Goal: Communication & Community: Answer question/provide support

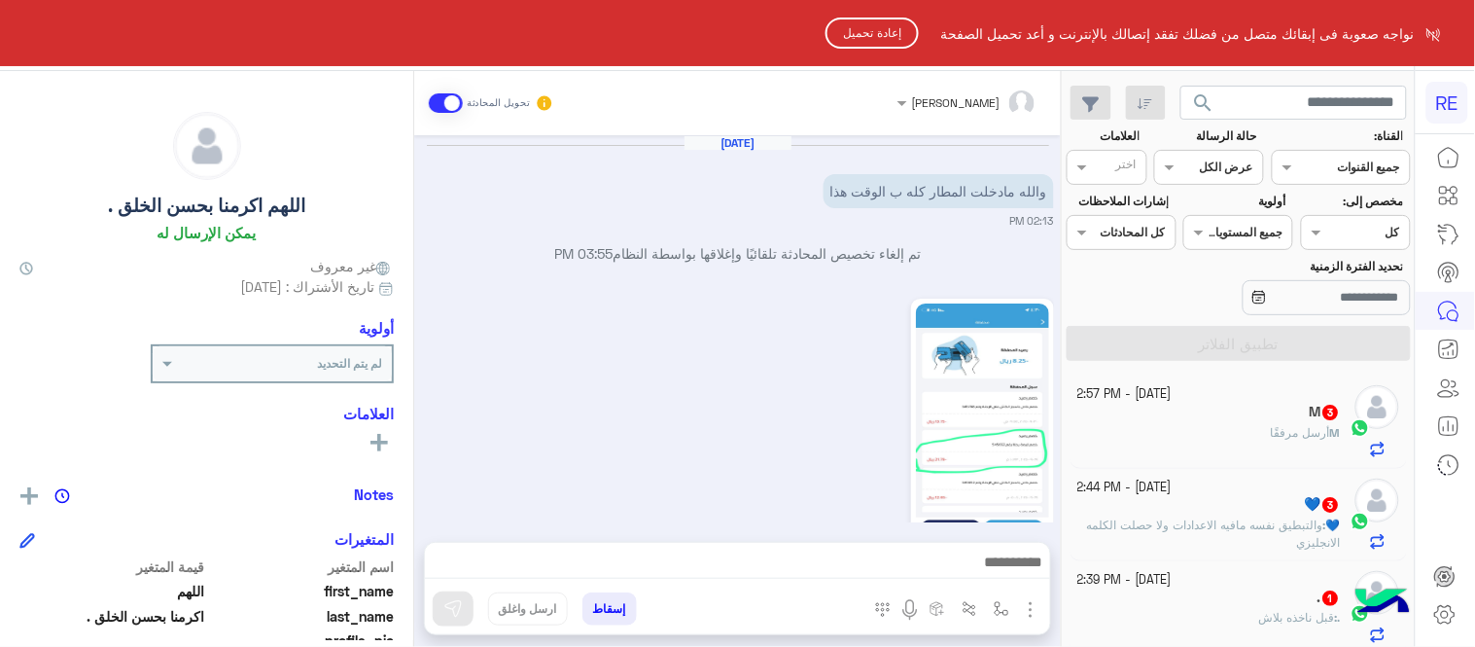
scroll to position [399, 0]
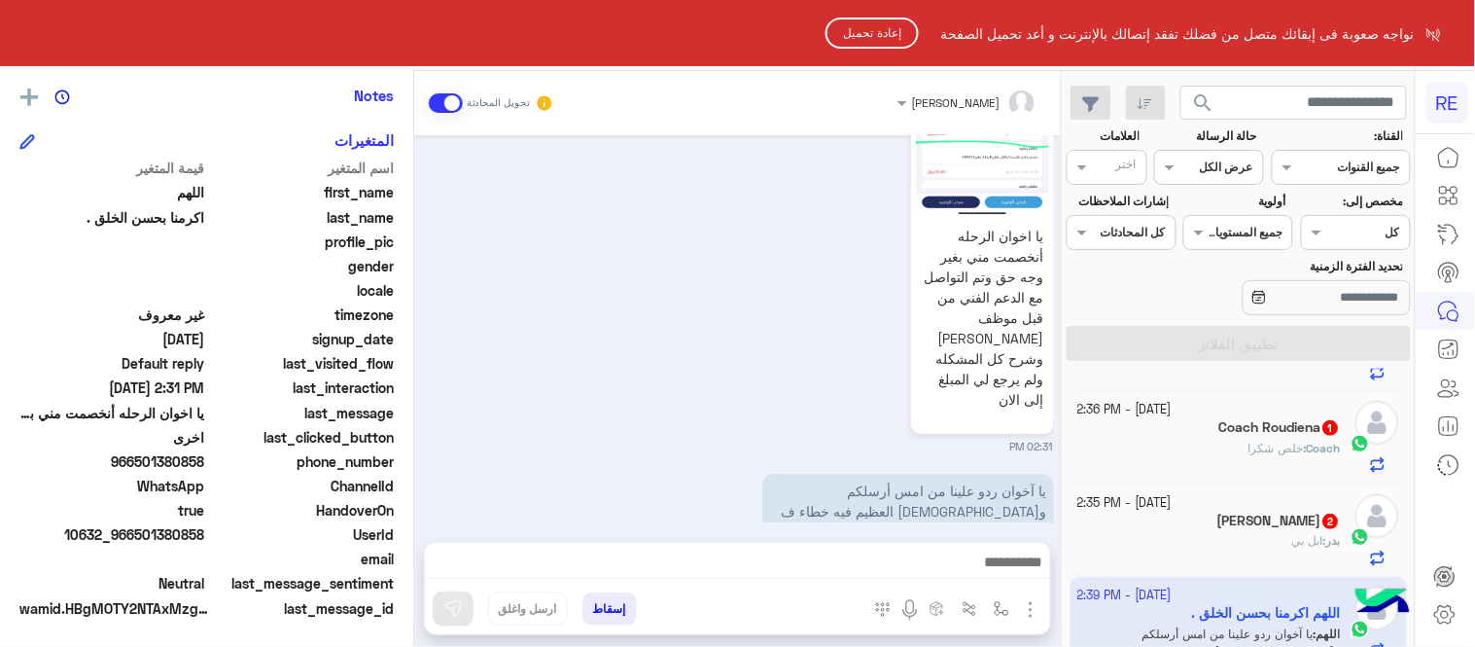
click at [807, 404] on html "RE نواجه صعوبة فى إبقائك متصل من فضلك تفقد إتصالك بالإنترنت و أعد تحميل الصفحة …" at bounding box center [737, 323] width 1475 height 647
click at [739, 554] on html "RE نواجه صعوبة فى إبقائك متصل من فضلك تفقد إتصالك بالإنترنت و أعد تحميل الصفحة …" at bounding box center [737, 323] width 1475 height 647
click at [849, 23] on button "إعادة تحميل" at bounding box center [872, 33] width 93 height 31
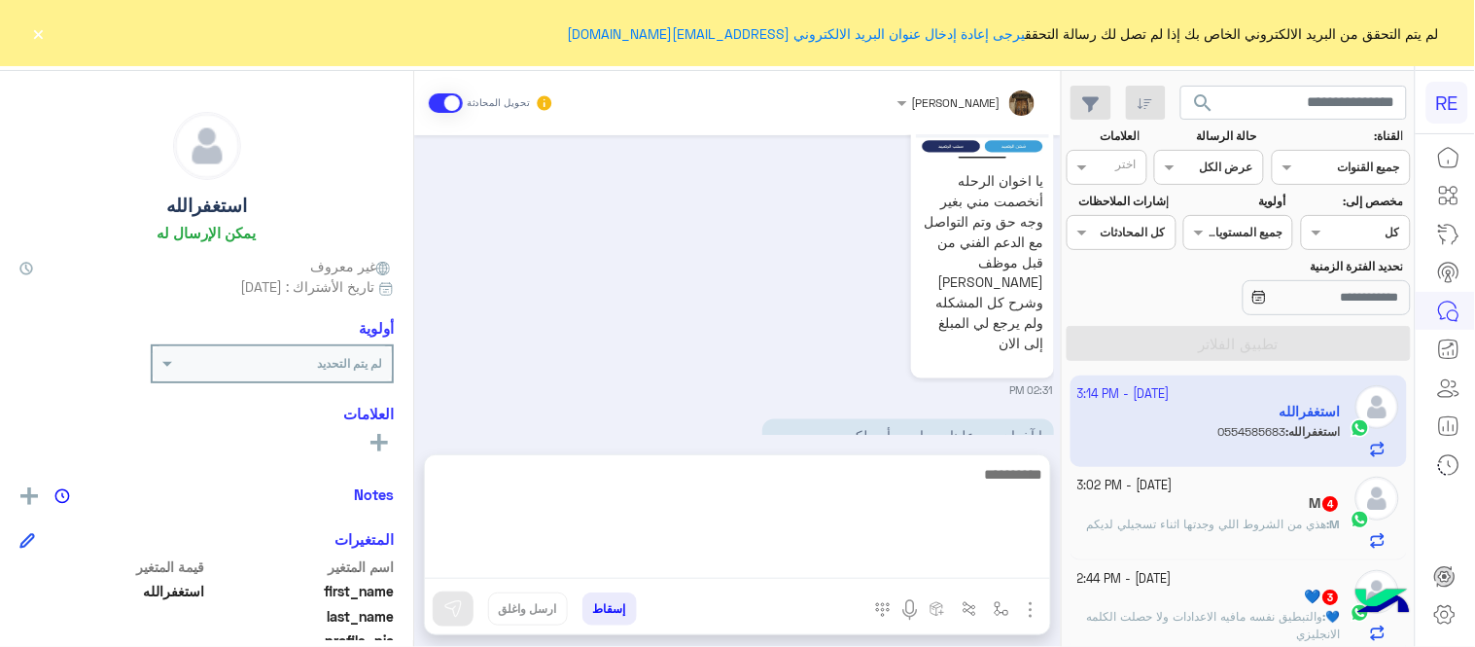
click at [846, 567] on textarea at bounding box center [737, 520] width 625 height 117
type textarea "*"
type textarea "**********"
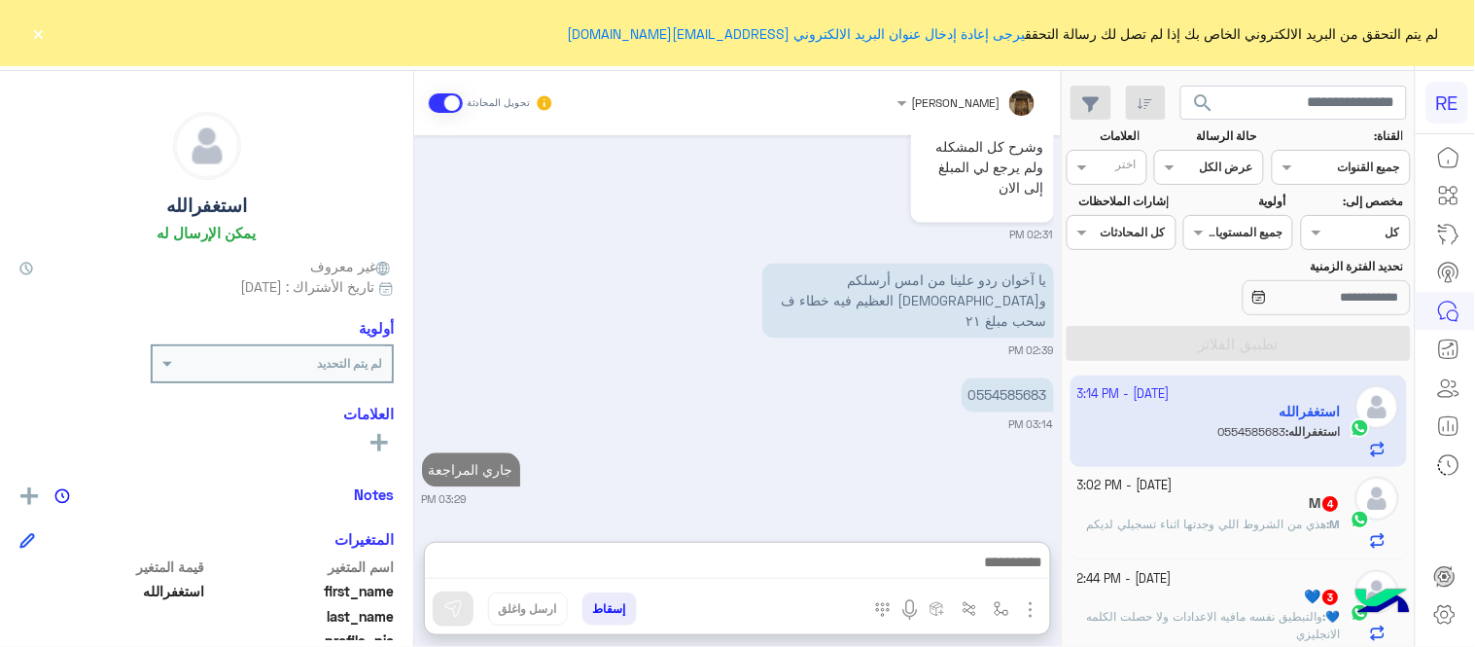
click at [963, 450] on div "[PERSON_NAME] تحويل المحادثة [DATE] تم إلغاء تخصيص المحادثة تلقائيًا وإغلاقها ب…" at bounding box center [737, 363] width 647 height 584
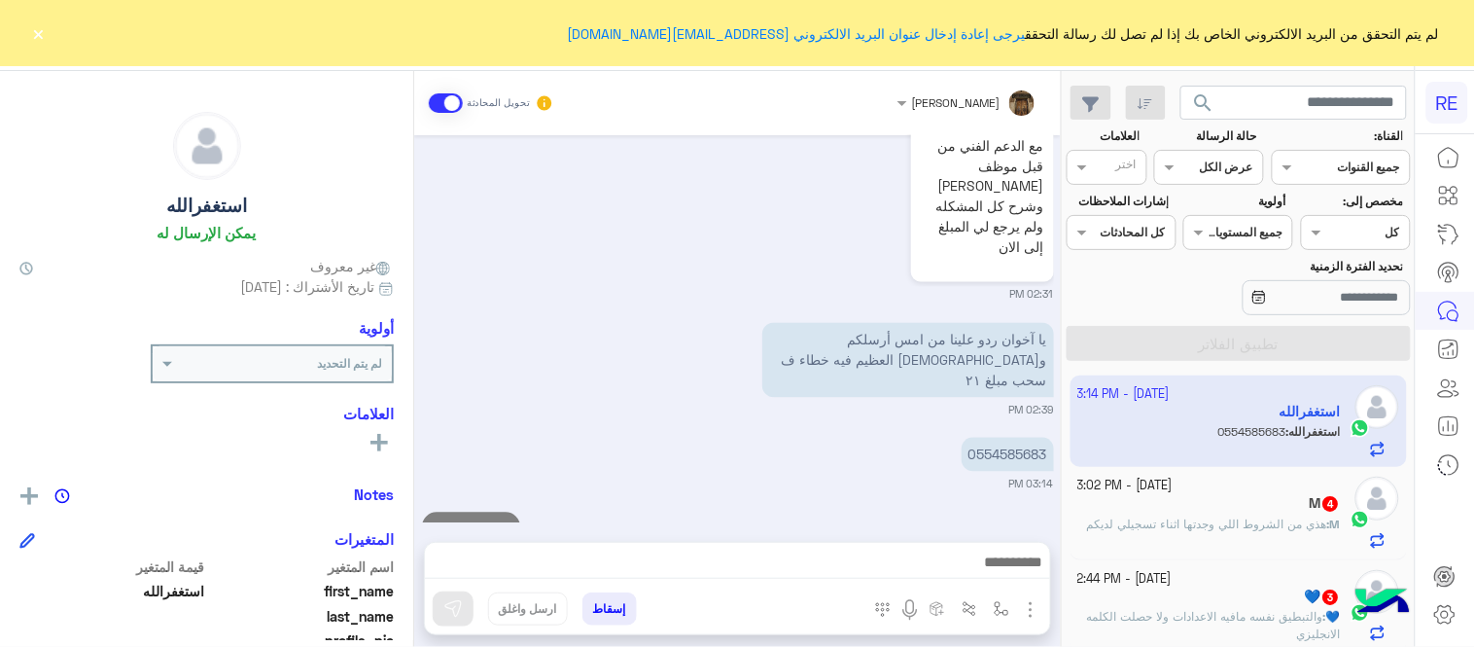
scroll to position [2775, 0]
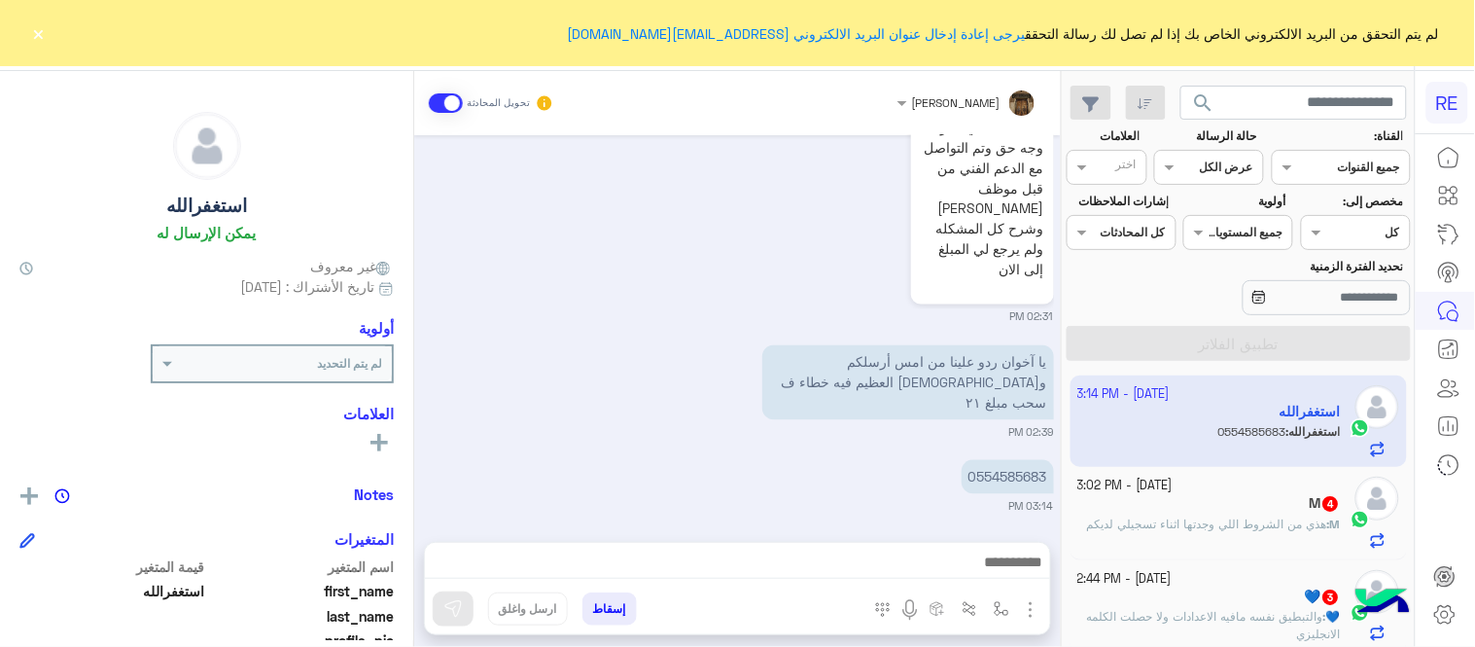
click at [1209, 623] on span "والتبطيق نفسه مافيه الاعدادات ولا حصلت الكلمه الانجليزي" at bounding box center [1214, 625] width 254 height 32
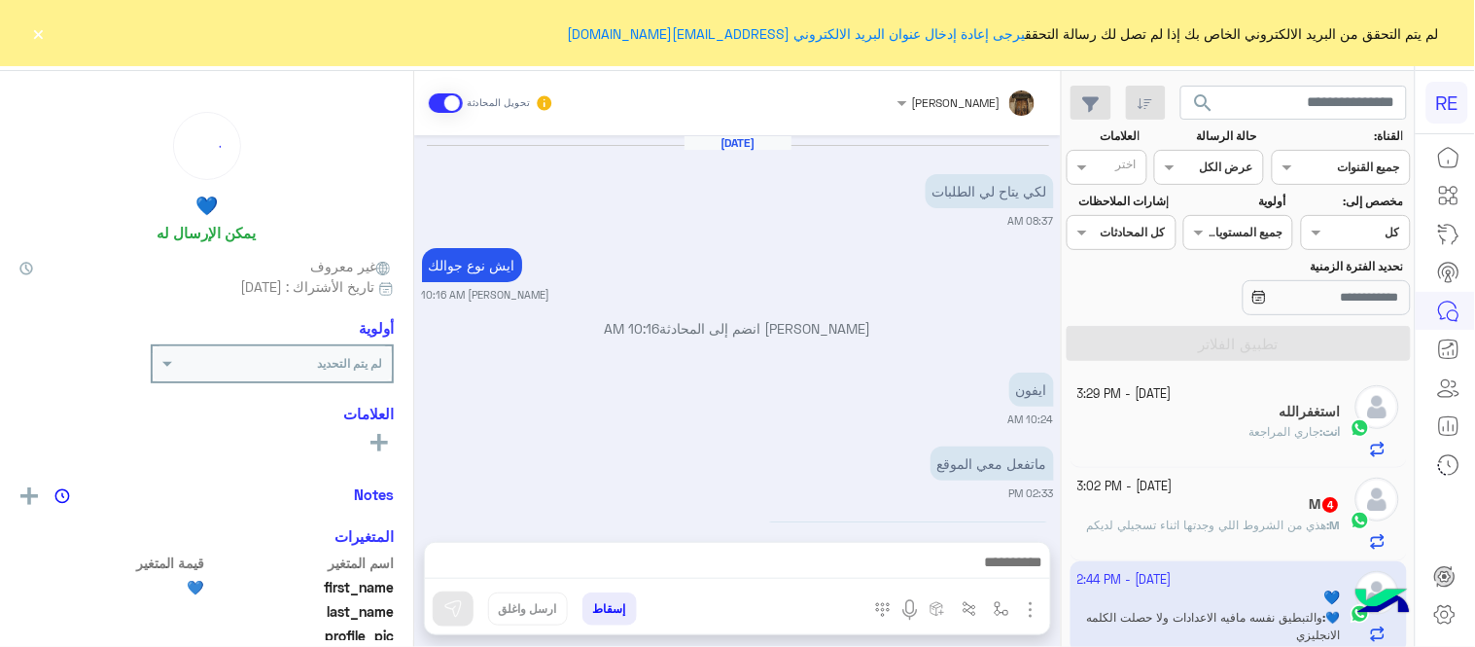
scroll to position [638, 0]
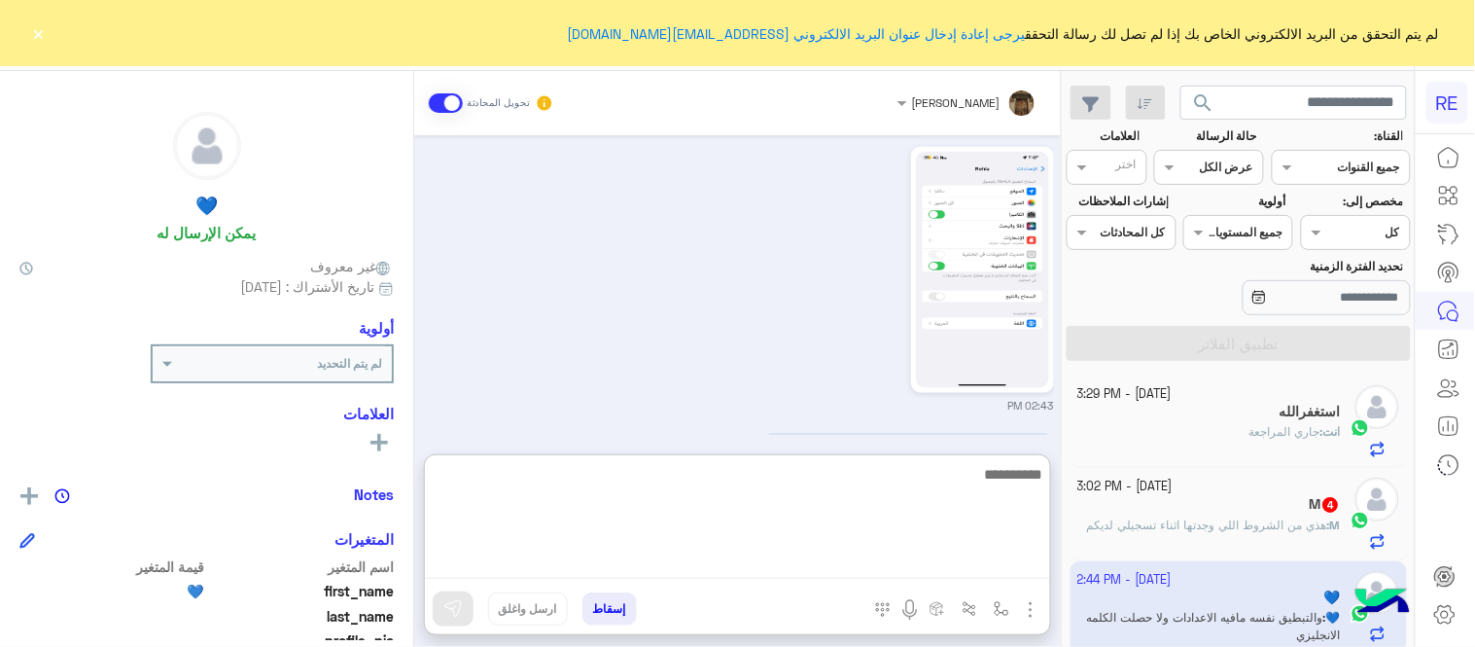
click at [759, 551] on textarea at bounding box center [737, 520] width 625 height 117
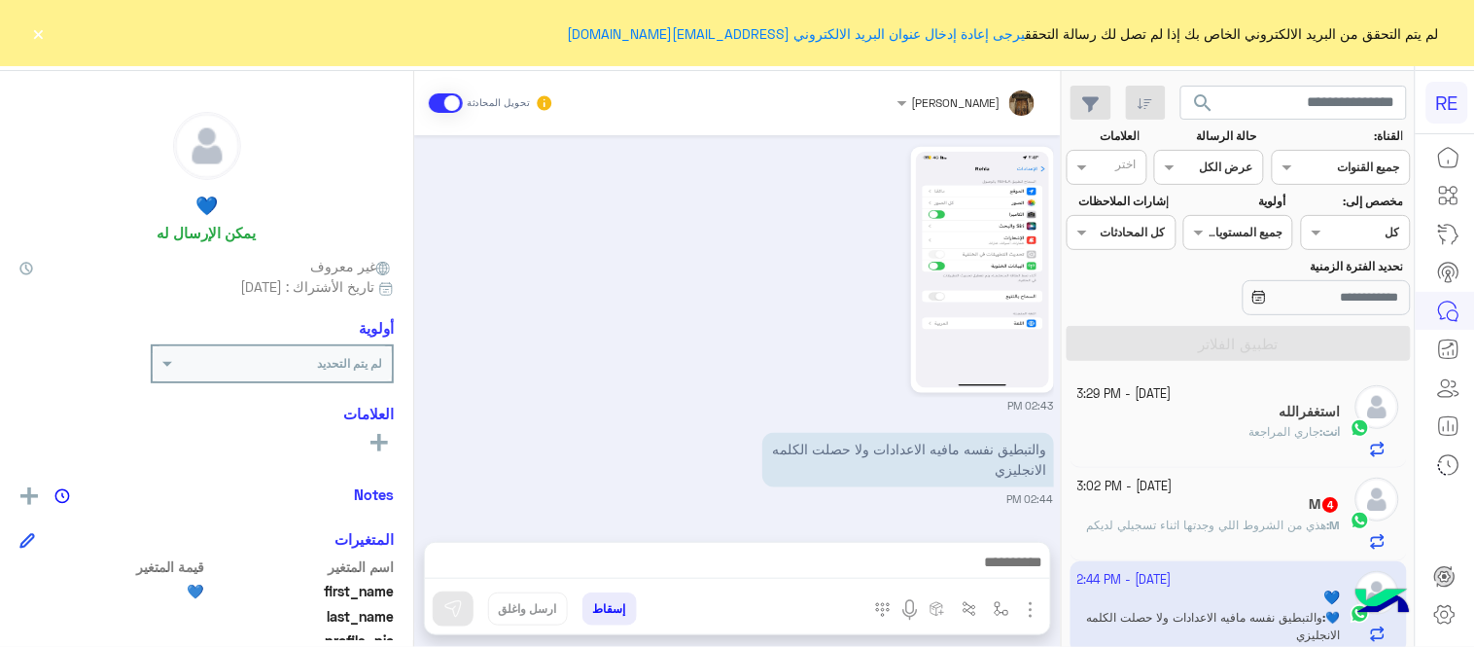
click at [615, 379] on div "02:43 PM" at bounding box center [738, 277] width 632 height 271
click at [412, 450] on div "💙 يمكن الإرسال له غير معروف تاريخ الأشتراك : [DATE] أولوية لم يتم التحديد العلا…" at bounding box center [206, 355] width 413 height 569
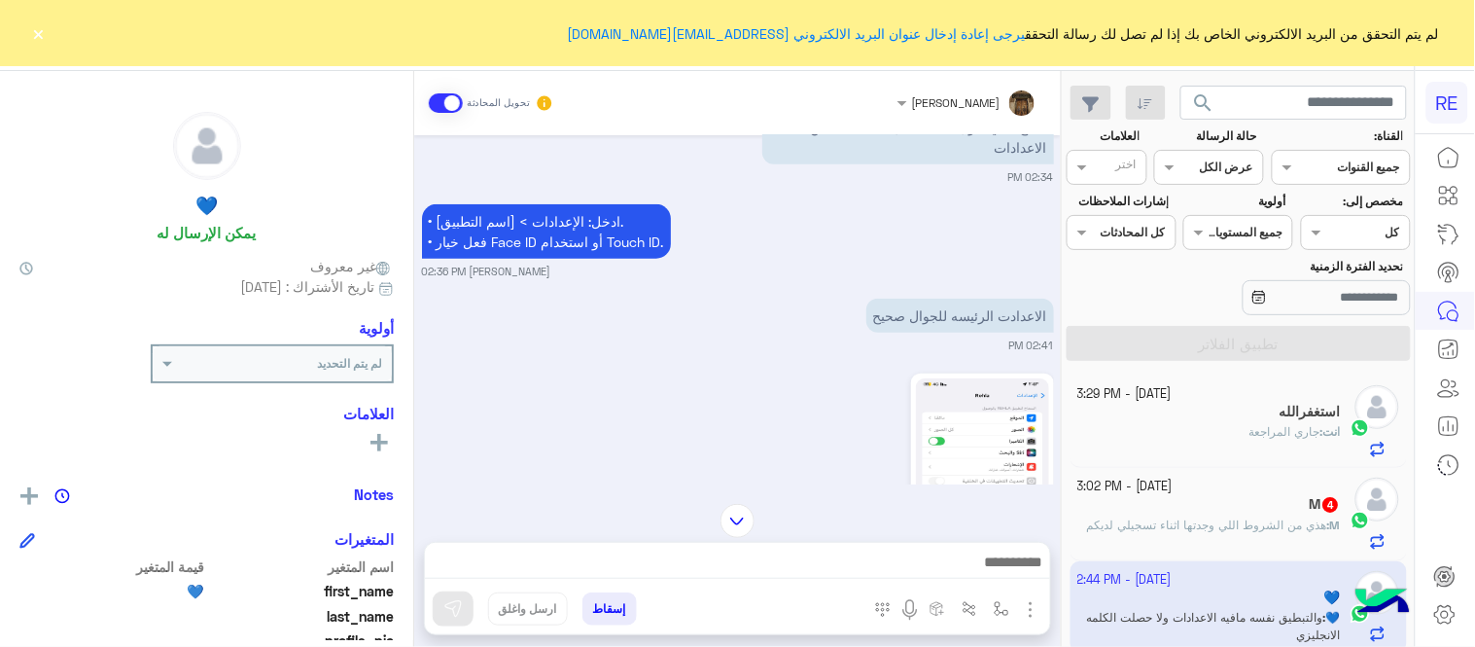
scroll to position [428, 0]
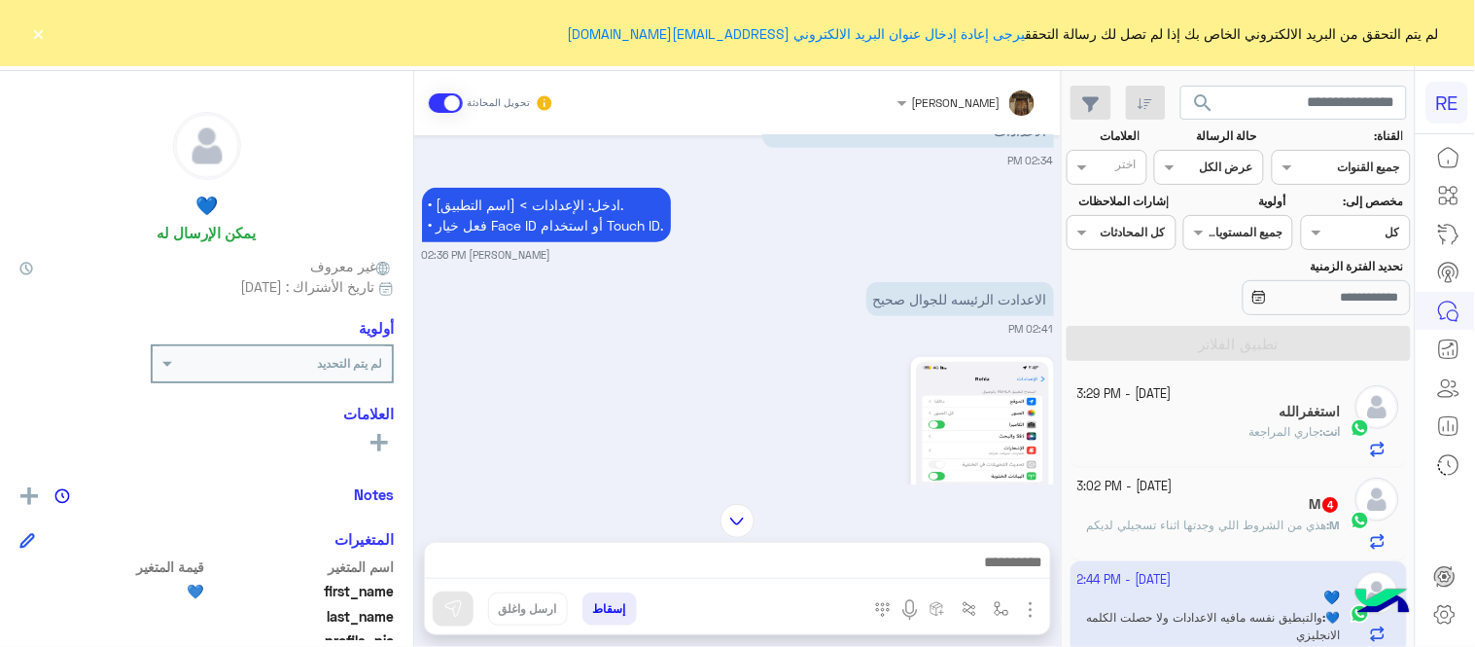
click at [983, 451] on img at bounding box center [982, 480] width 133 height 236
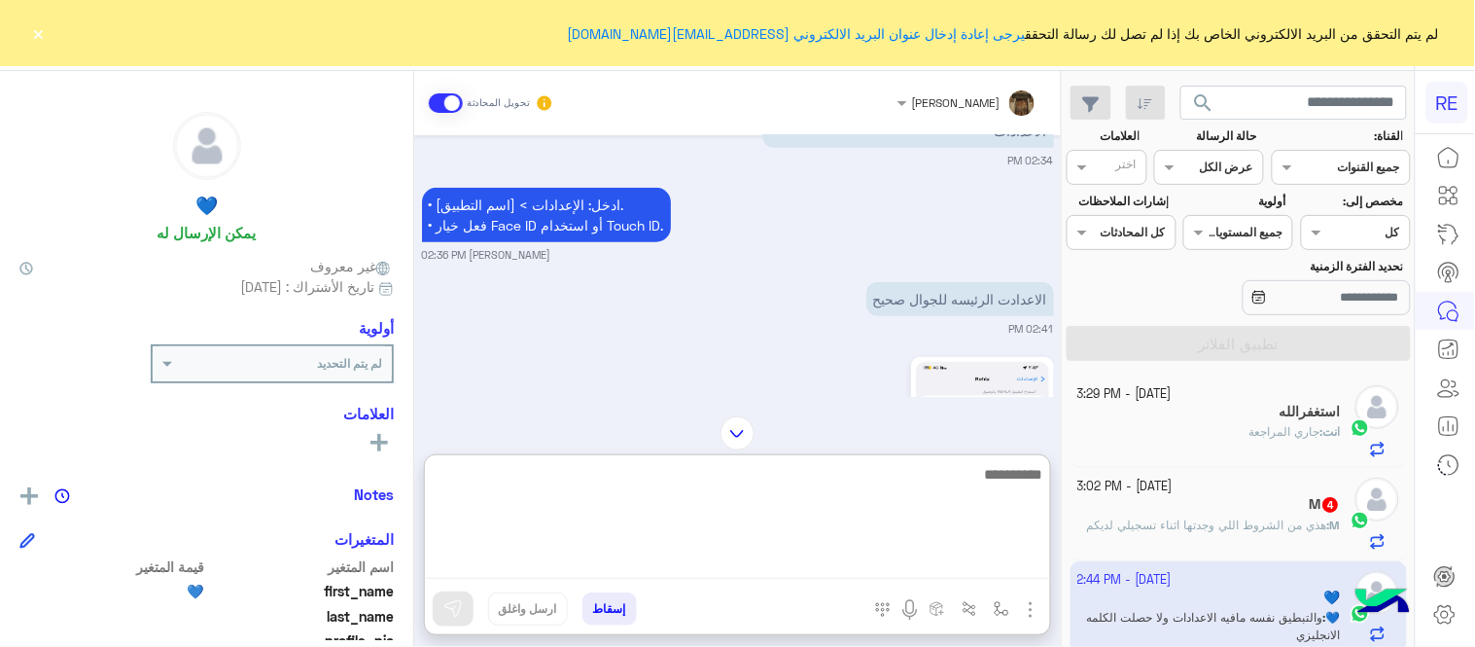
click at [750, 551] on textarea at bounding box center [737, 520] width 625 height 117
type textarea "**********"
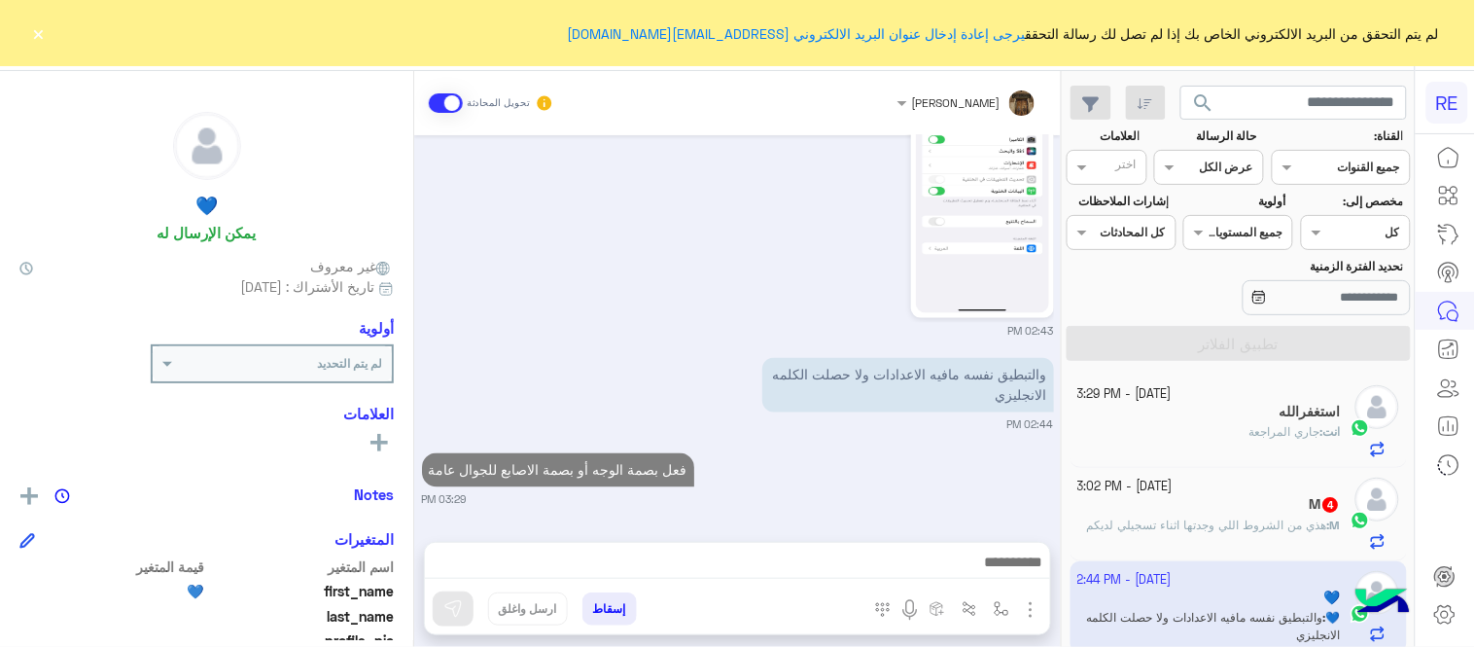
scroll to position [713, 0]
click at [937, 401] on div "[DATE] لكي يتاح لي الطلبات 08:37 AM ايش نوع جوالك [PERSON_NAME] 10:16 AM [PERSO…" at bounding box center [737, 328] width 647 height 387
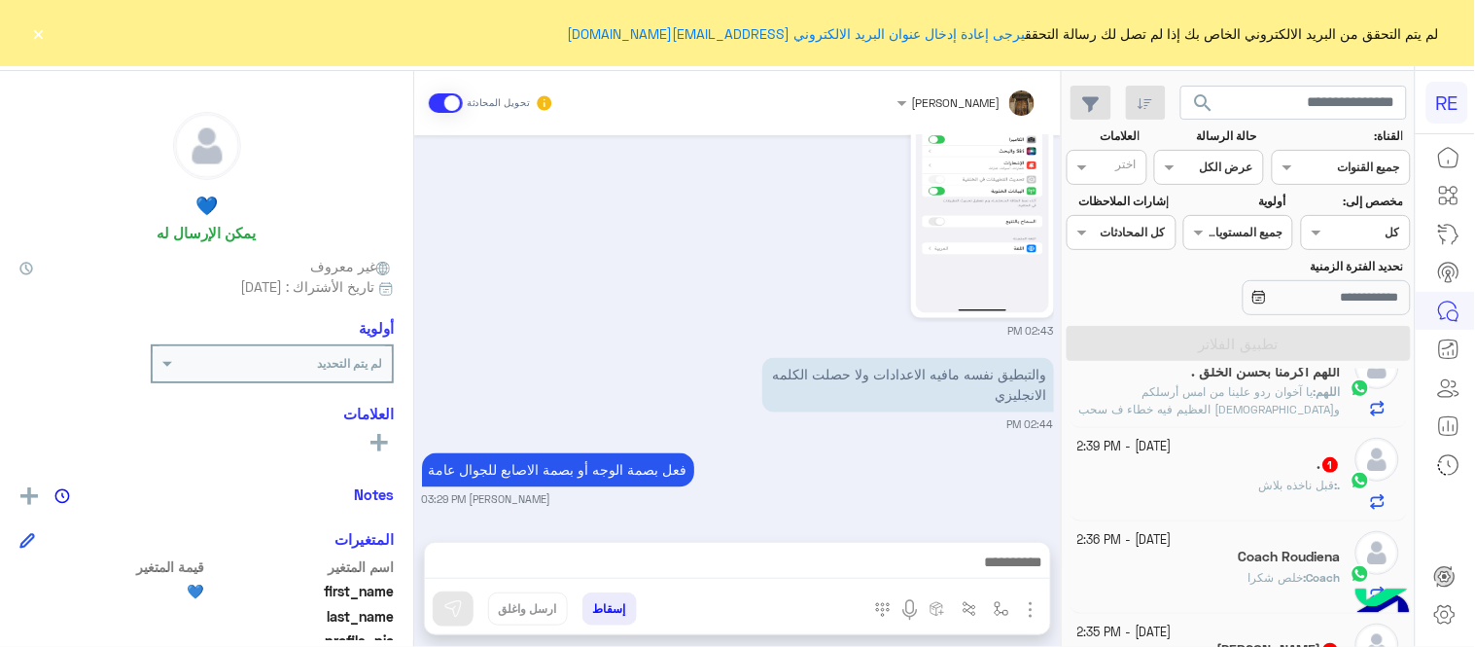
scroll to position [354, 0]
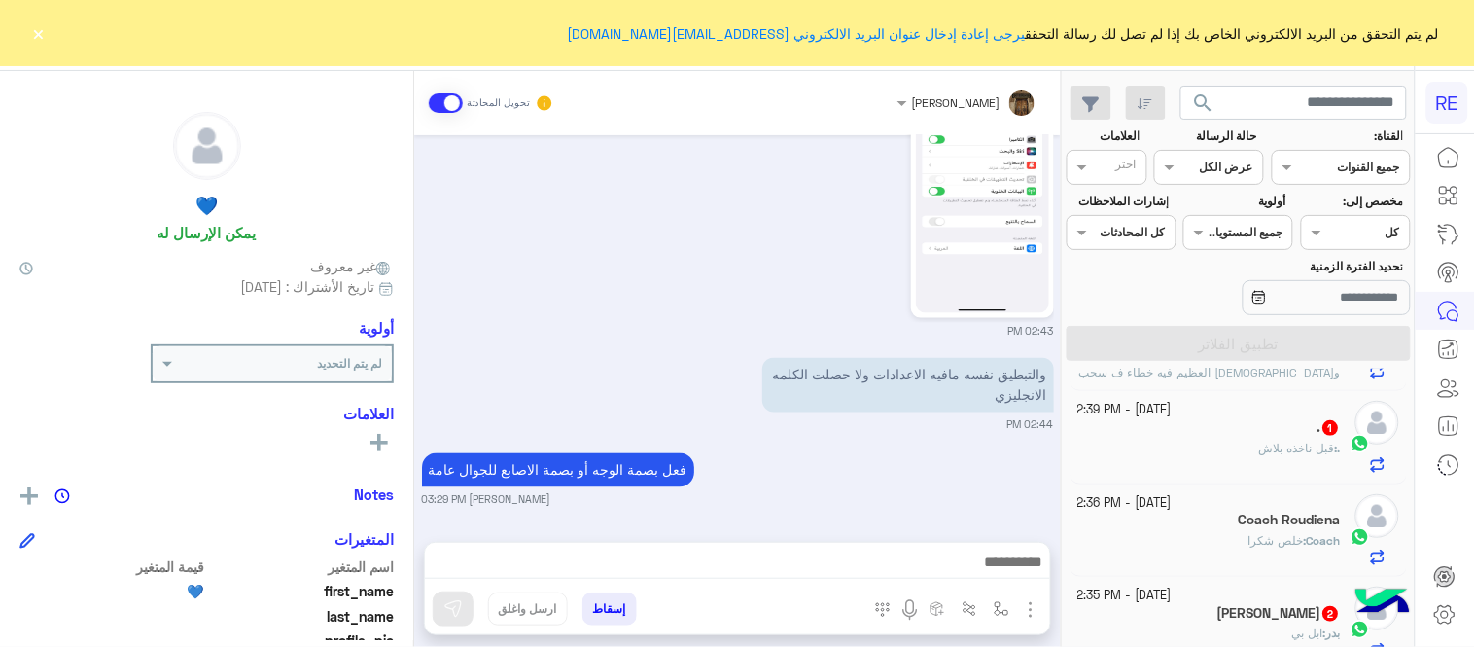
click at [1200, 430] on div ". 1" at bounding box center [1211, 429] width 264 height 20
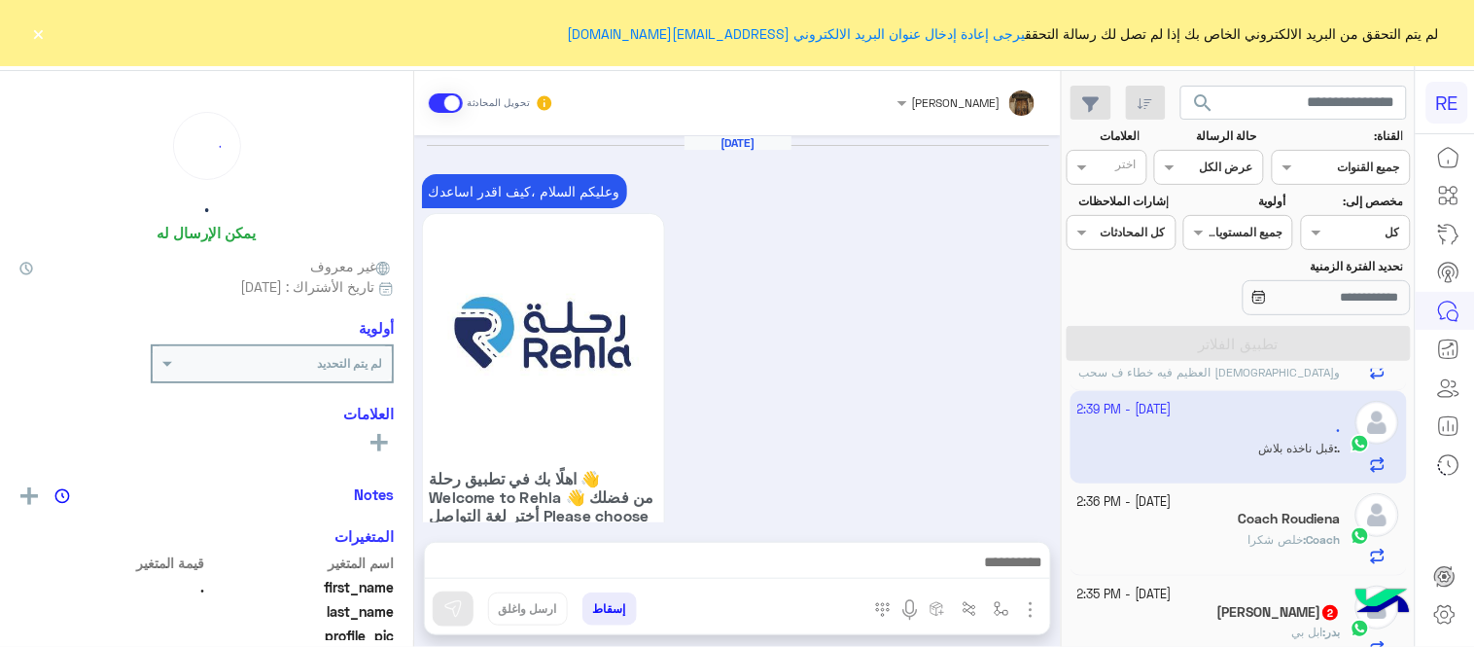
scroll to position [831, 0]
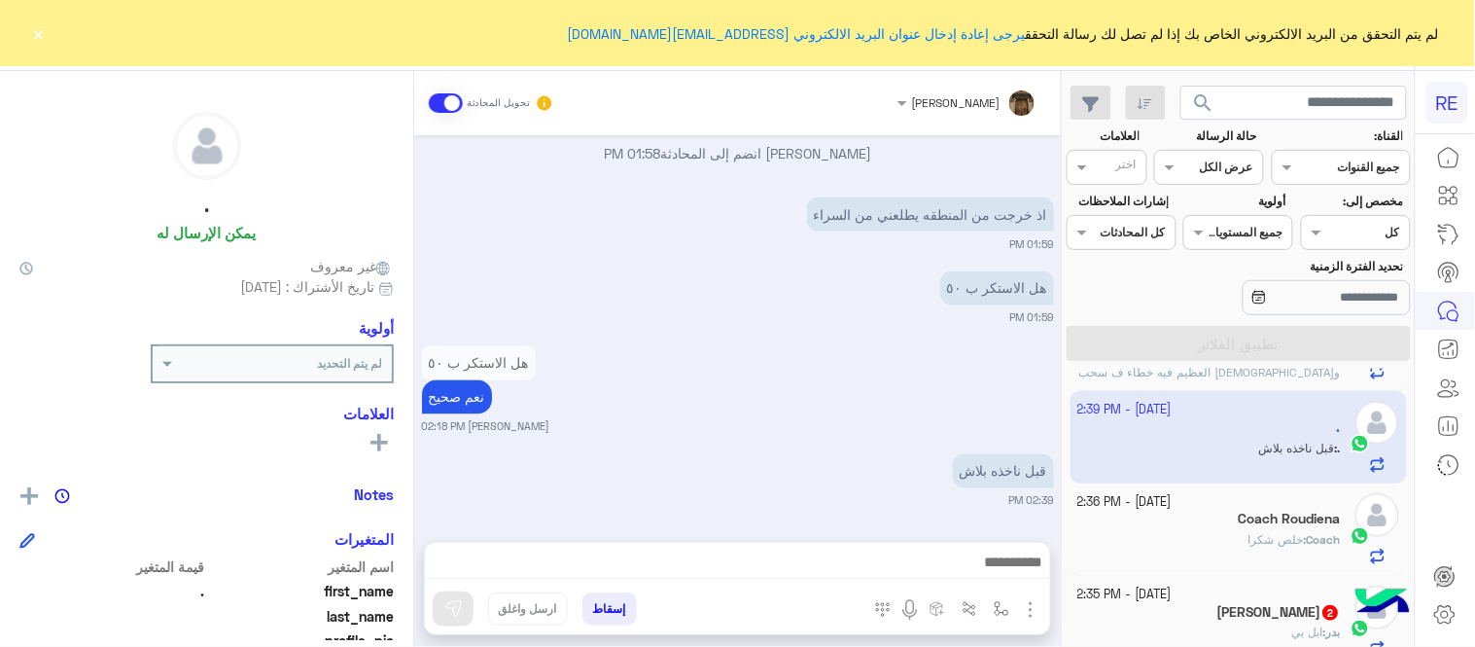
click at [1135, 530] on div "Coach Roudiena" at bounding box center [1211, 521] width 264 height 20
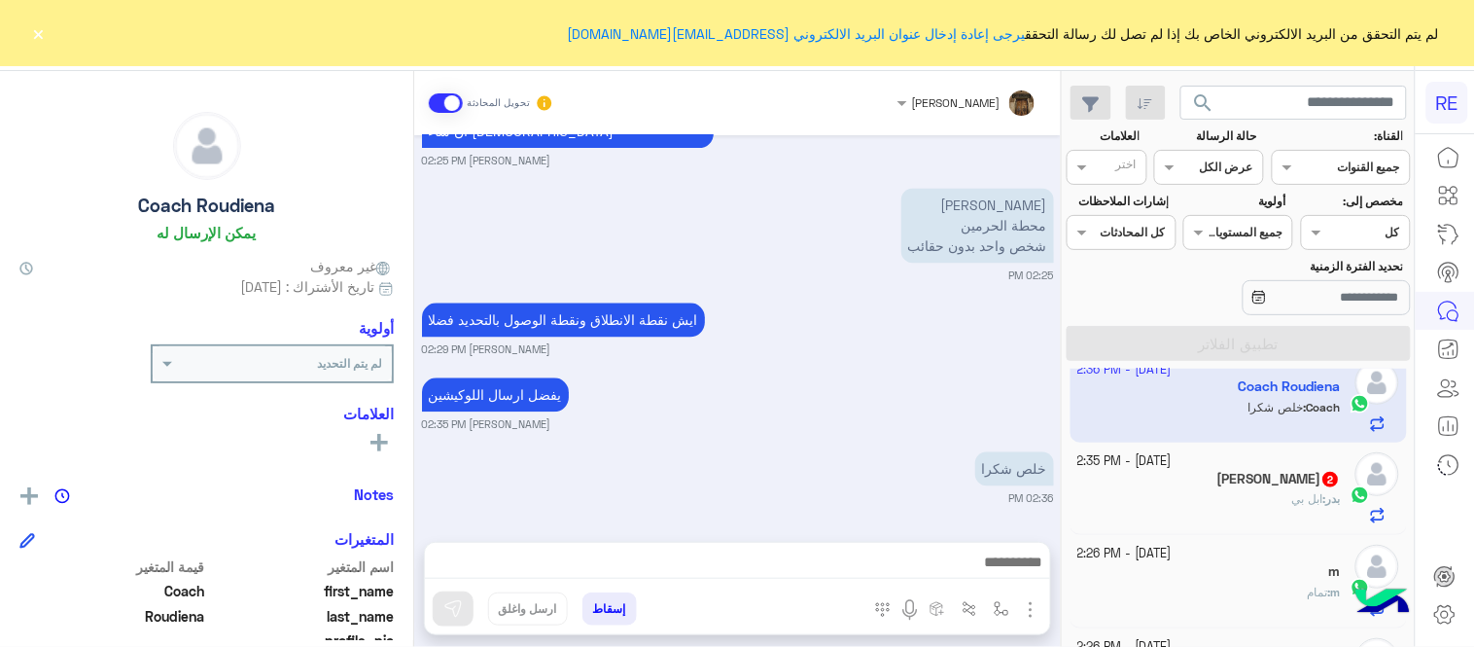
scroll to position [558, 0]
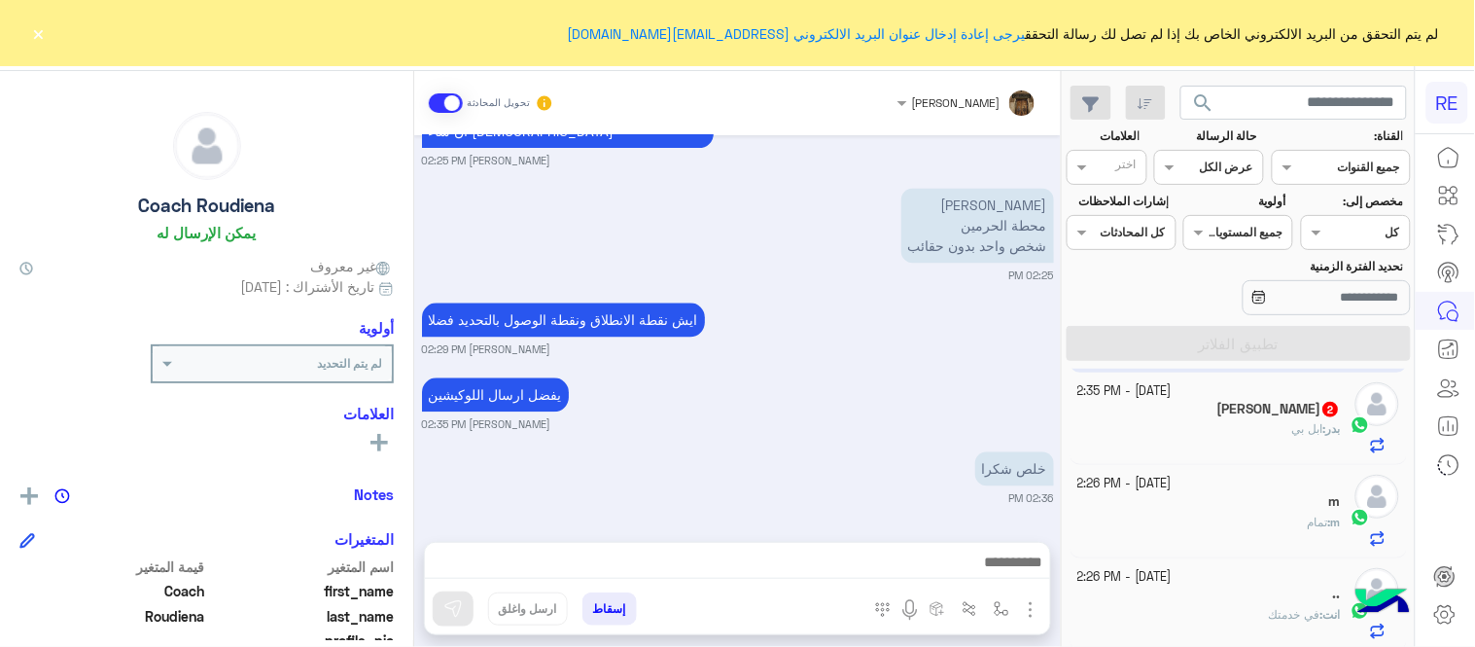
click at [1179, 440] on div "بدر : ابل بي" at bounding box center [1211, 437] width 264 height 34
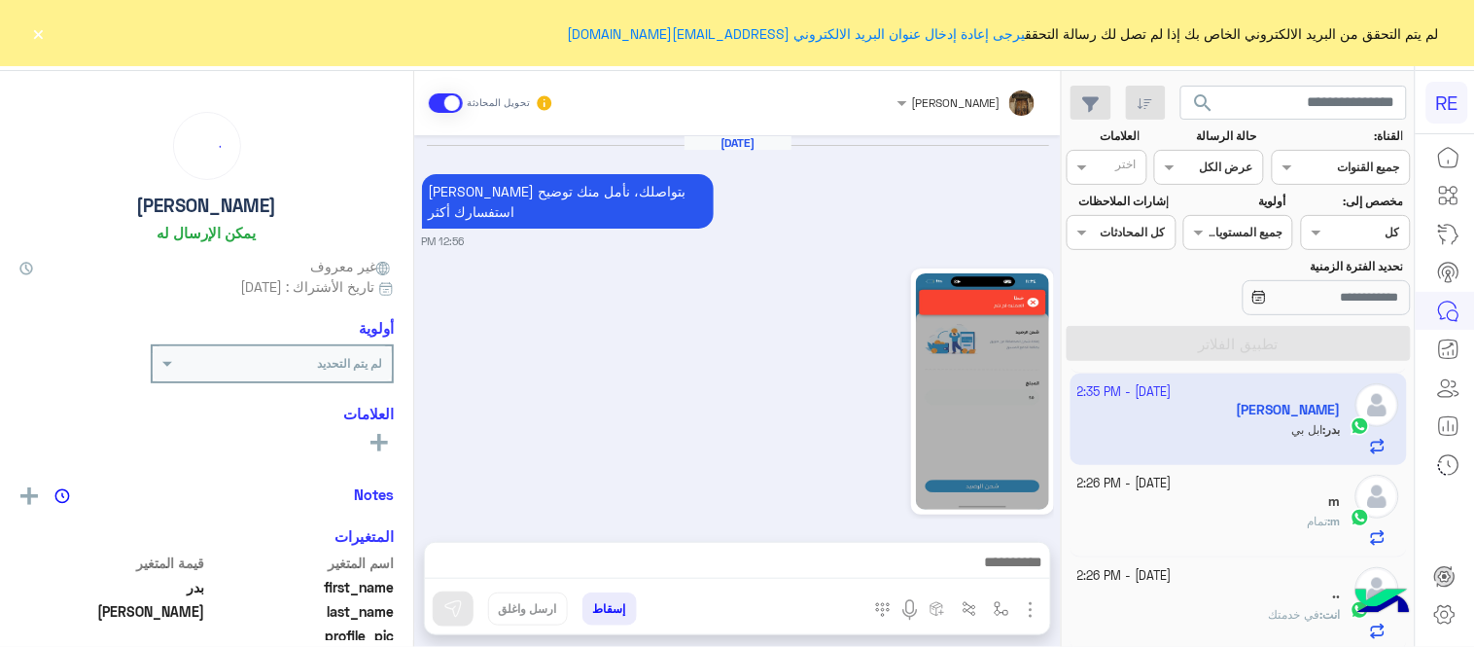
scroll to position [585, 0]
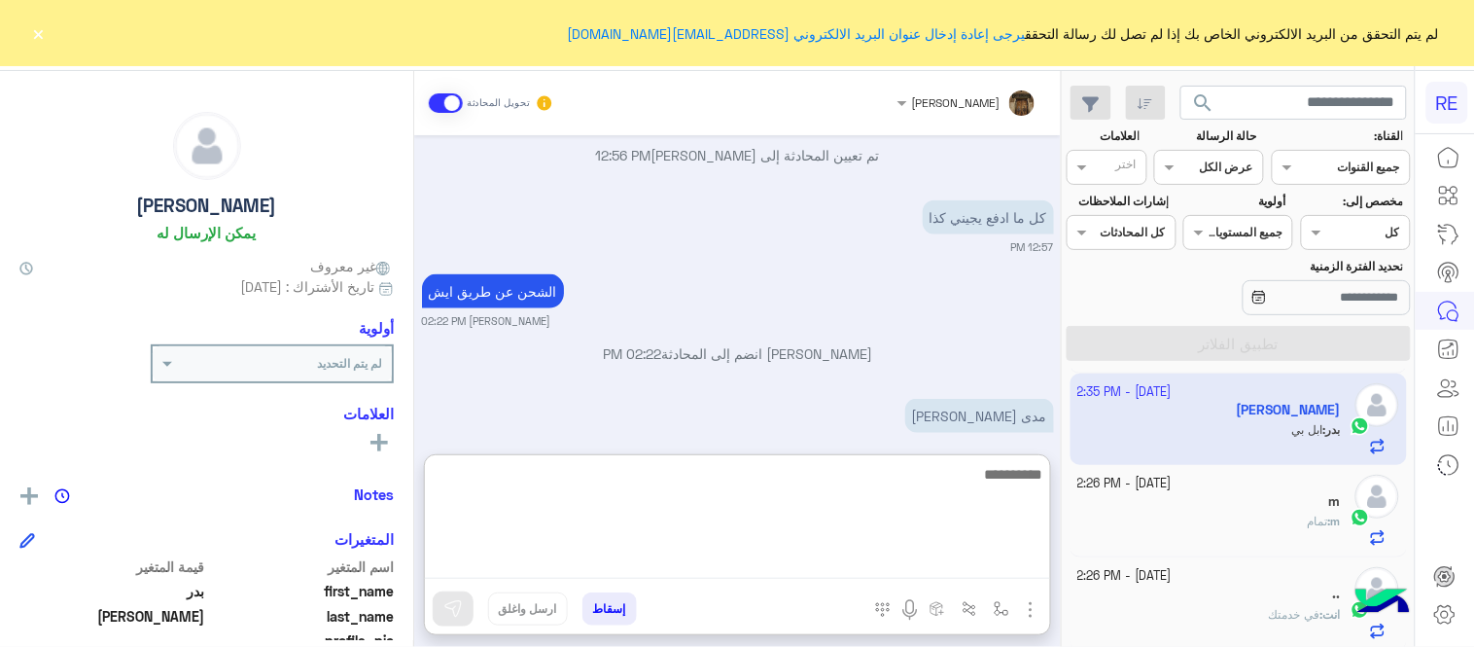
click at [862, 566] on textarea at bounding box center [737, 520] width 625 height 117
type textarea "*"
type textarea "**********"
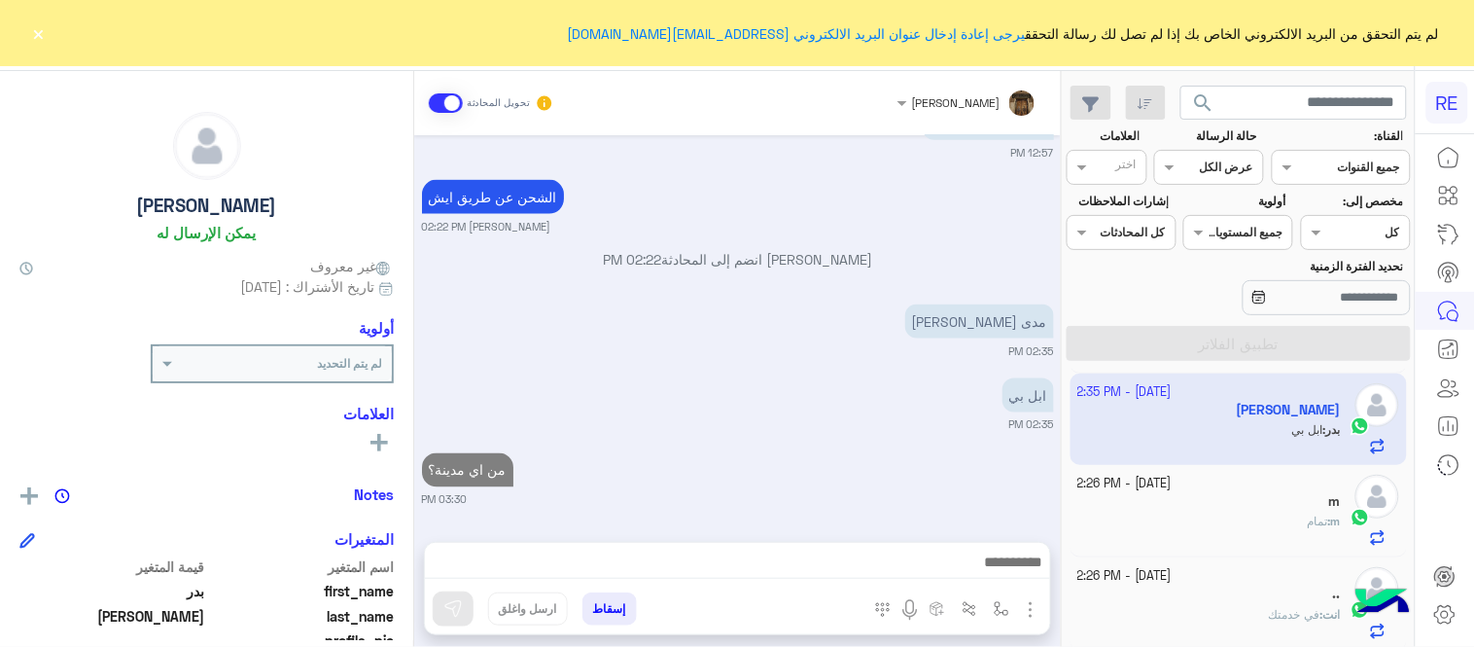
scroll to position [658, 0]
click at [982, 407] on div "[DATE] [PERSON_NAME] بتواصلك، نأمل منك توضيح استفسارك أكثر 12:56 PM 12:56 PM تم…" at bounding box center [737, 328] width 647 height 387
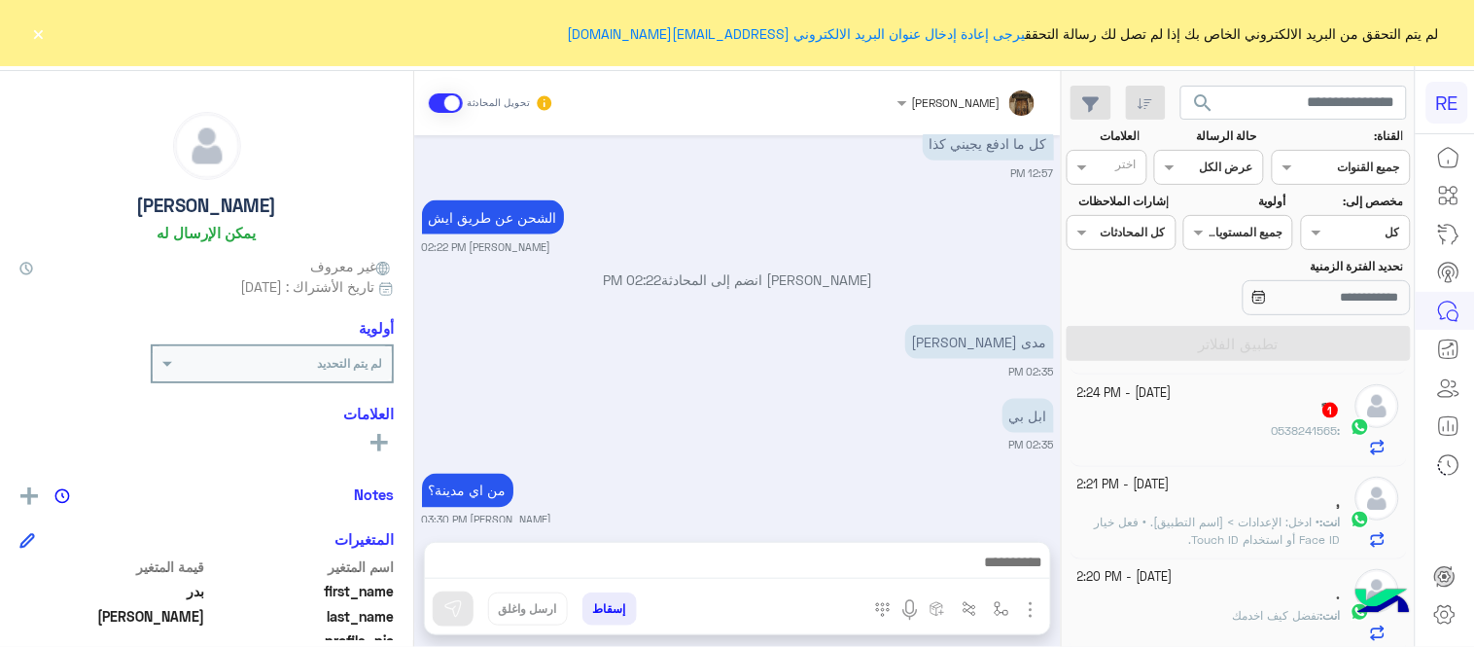
scroll to position [778, 0]
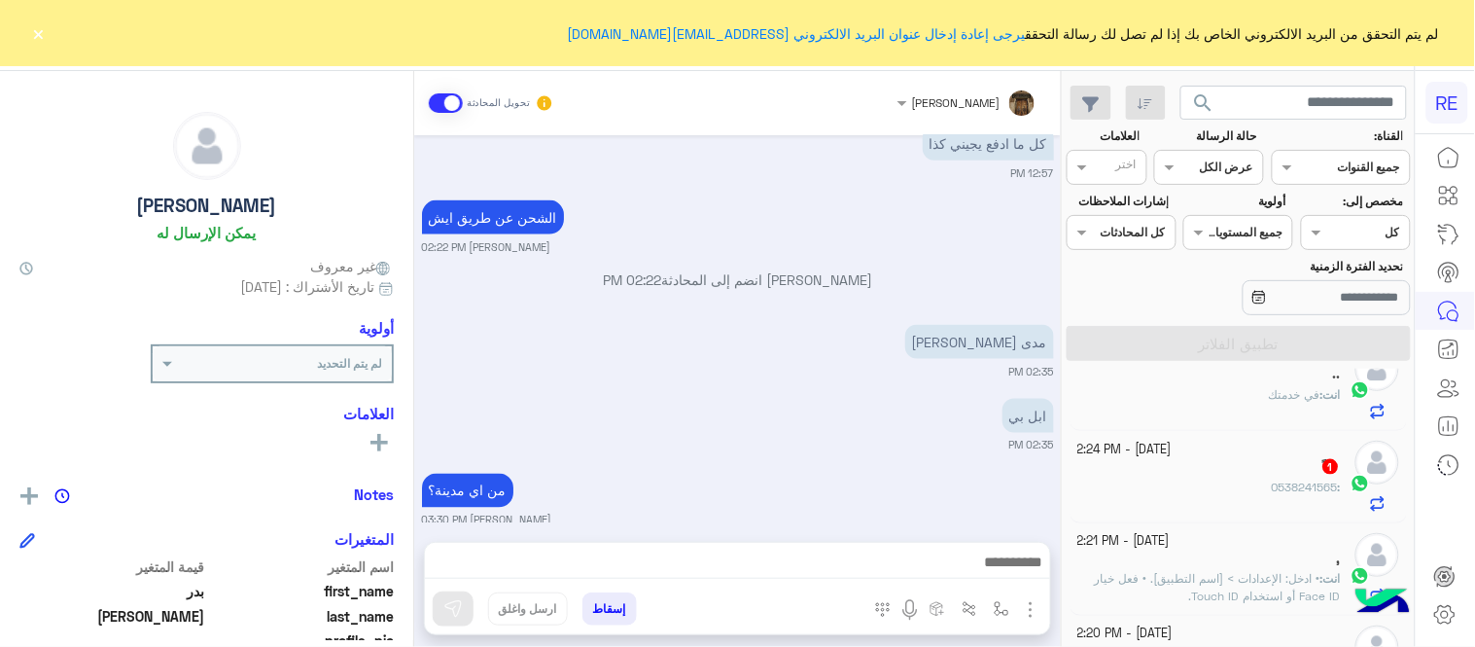
click at [1187, 479] on div "ً 1" at bounding box center [1211, 468] width 264 height 20
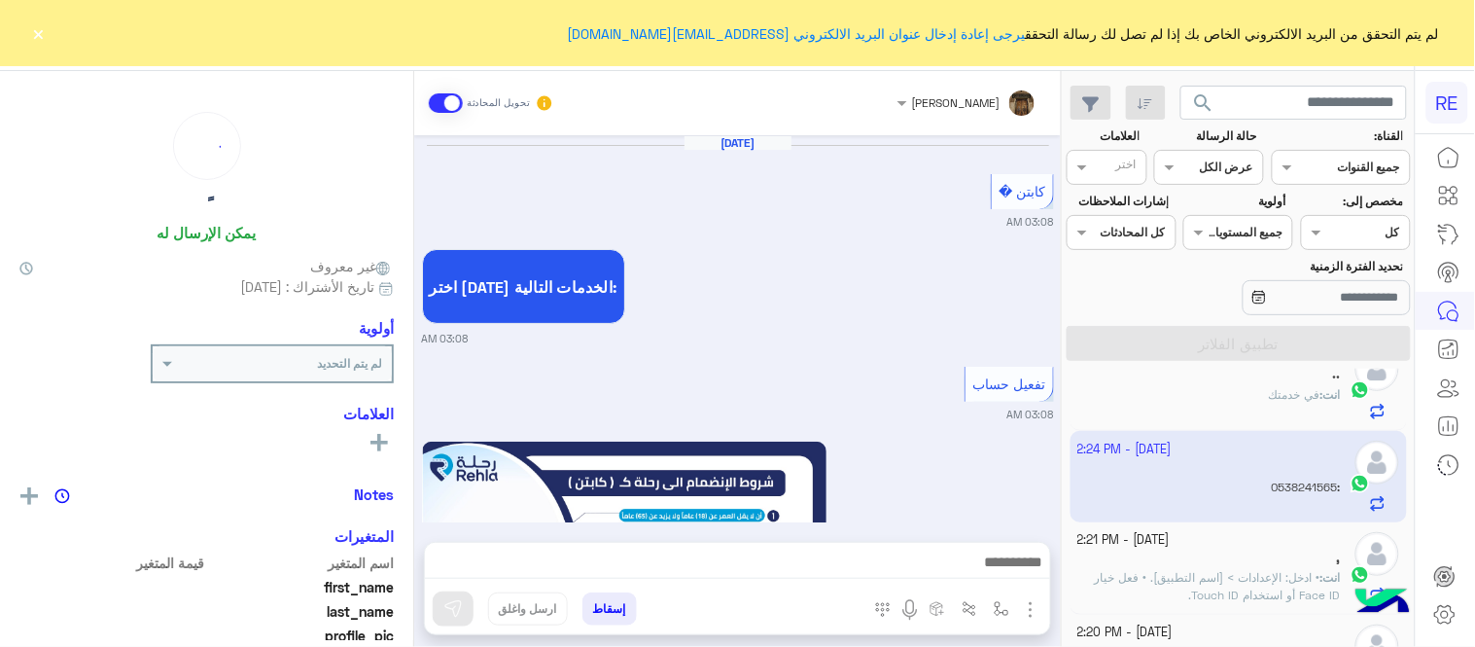
scroll to position [1262, 0]
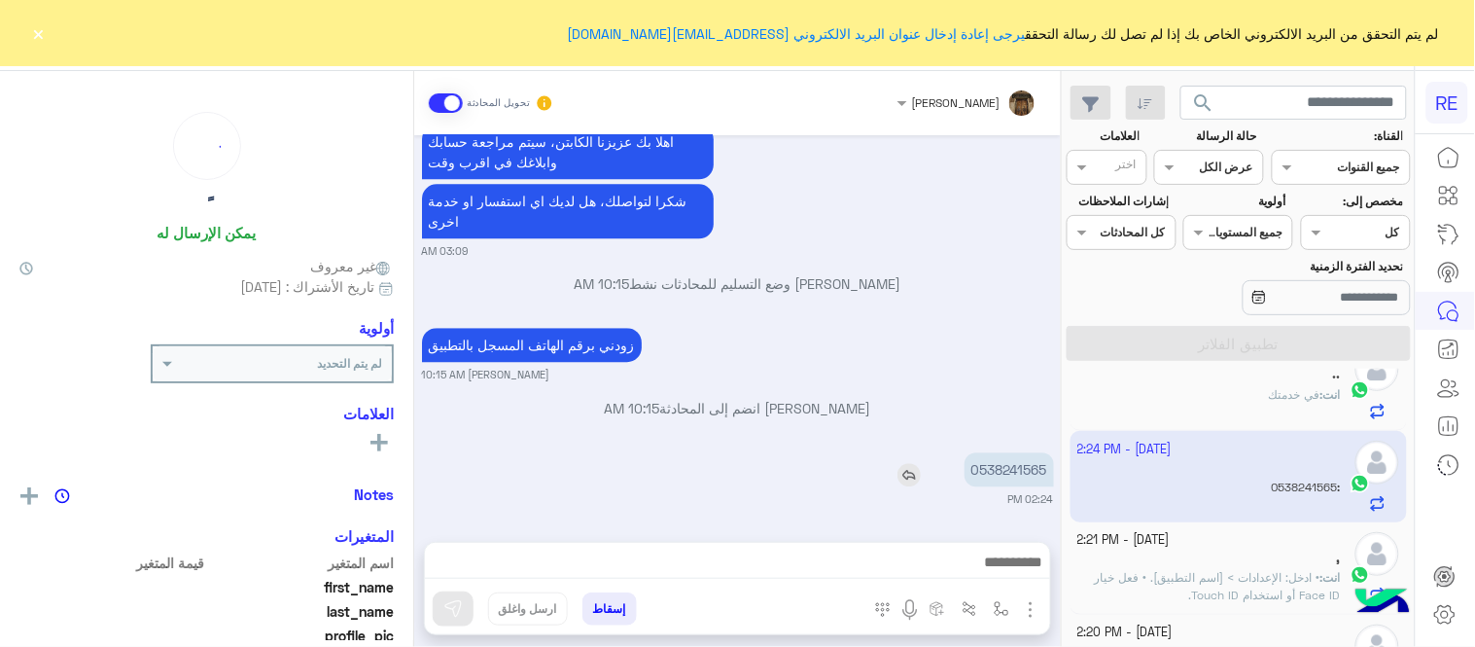
click at [1013, 467] on p "0538241565" at bounding box center [1009, 469] width 89 height 34
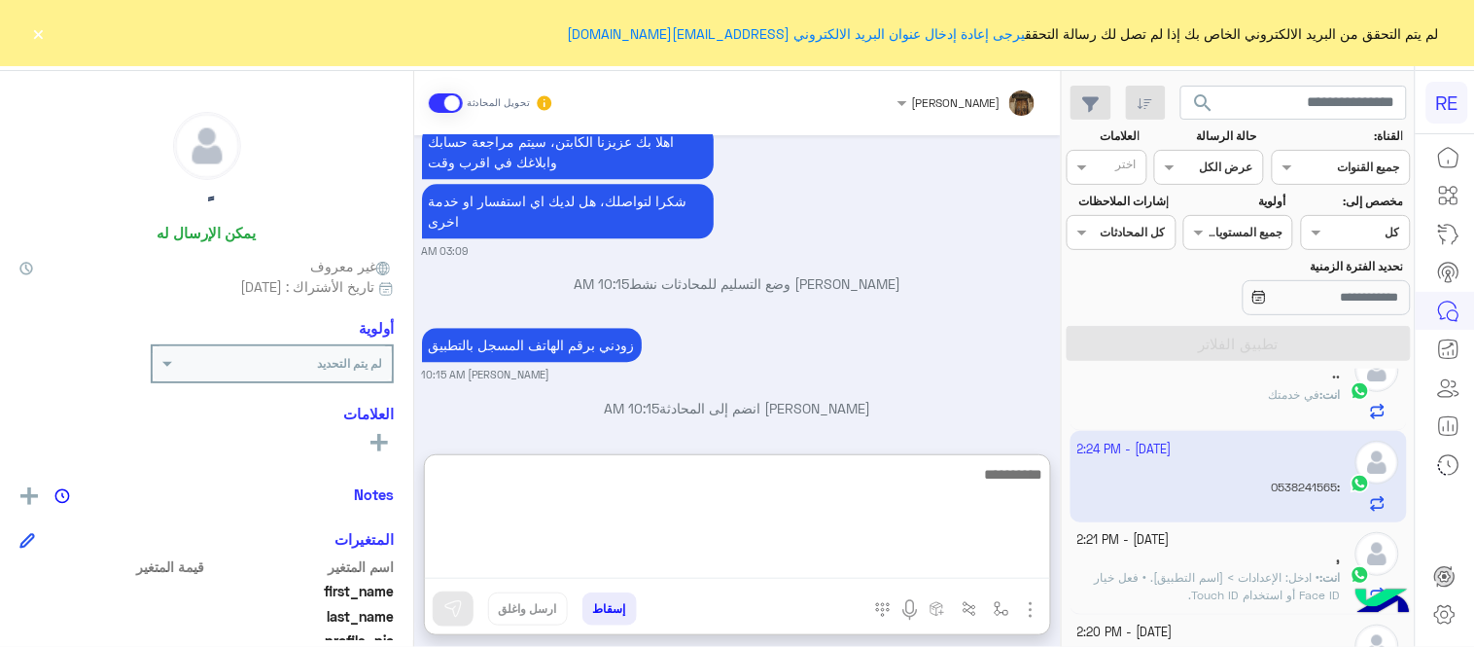
click at [784, 571] on textarea at bounding box center [737, 520] width 625 height 117
type textarea "**********"
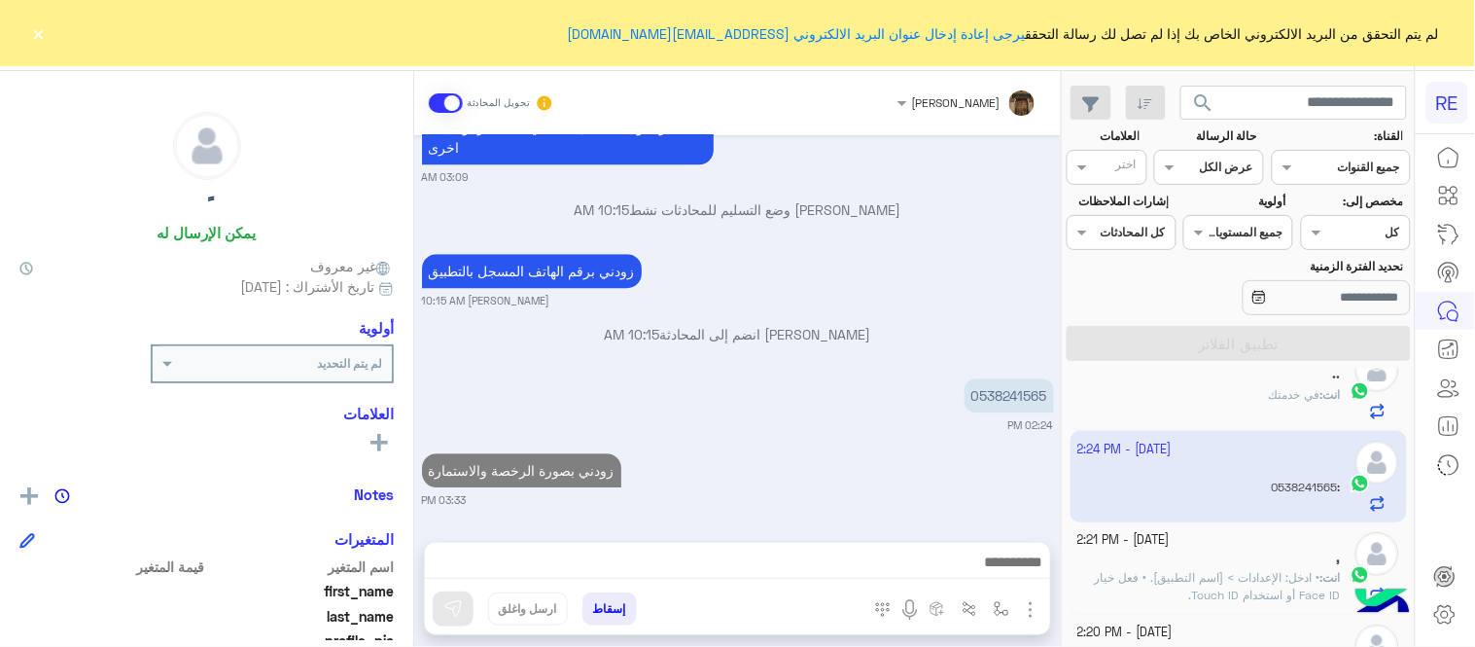
click at [944, 448] on div "زودني بصورة الرخصة والاستمارة 03:33 PM" at bounding box center [738, 477] width 632 height 59
click at [1066, 513] on mat-drawer-container "search القناة: القناه جميع القنوات حالة الرسالة القناه عرض الكل العلامات اختر م…" at bounding box center [707, 363] width 1415 height 584
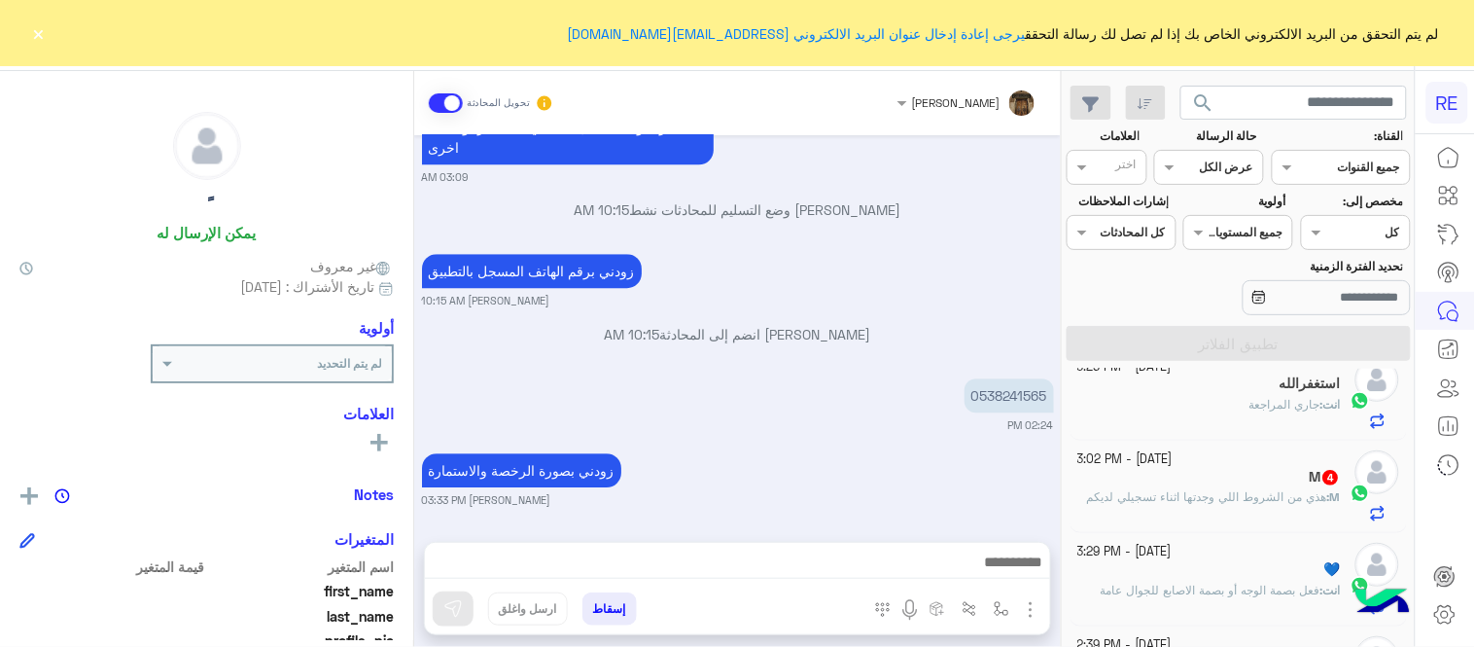
scroll to position [0, 0]
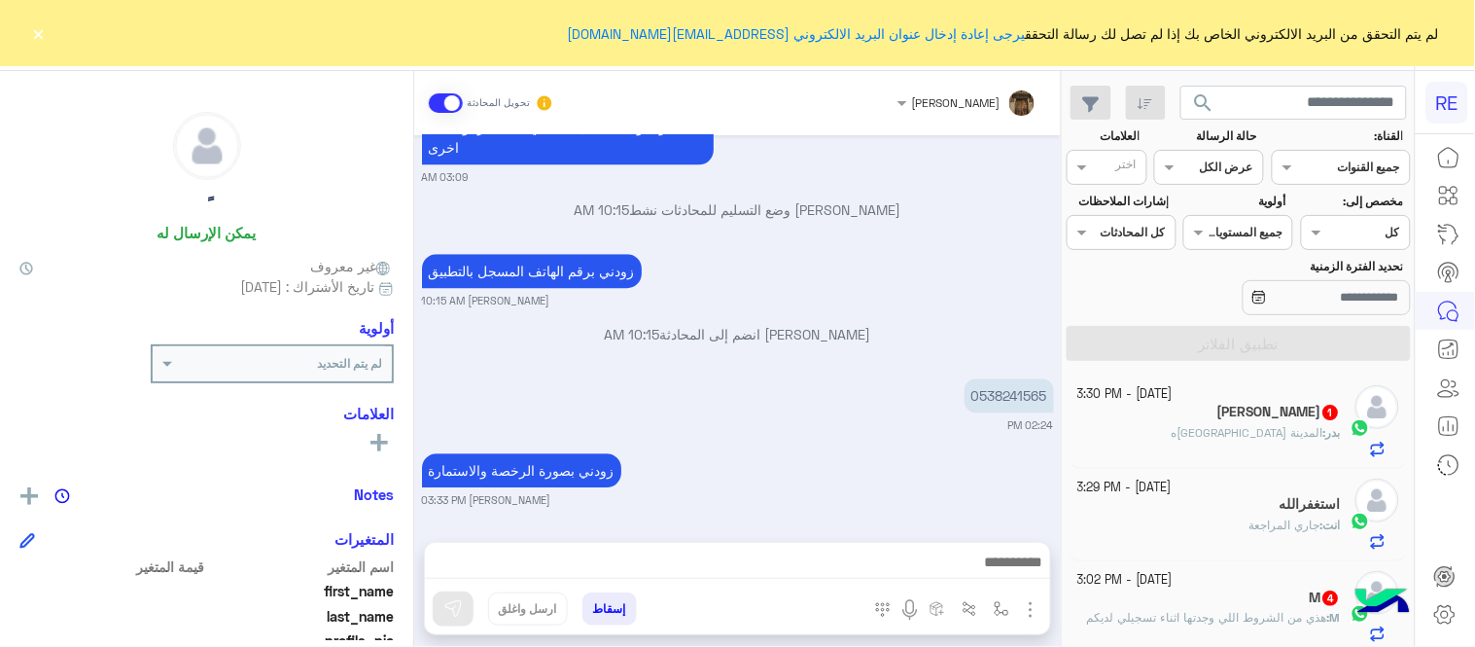
click at [883, 492] on small "[PERSON_NAME] 03:33 PM" at bounding box center [738, 500] width 632 height 16
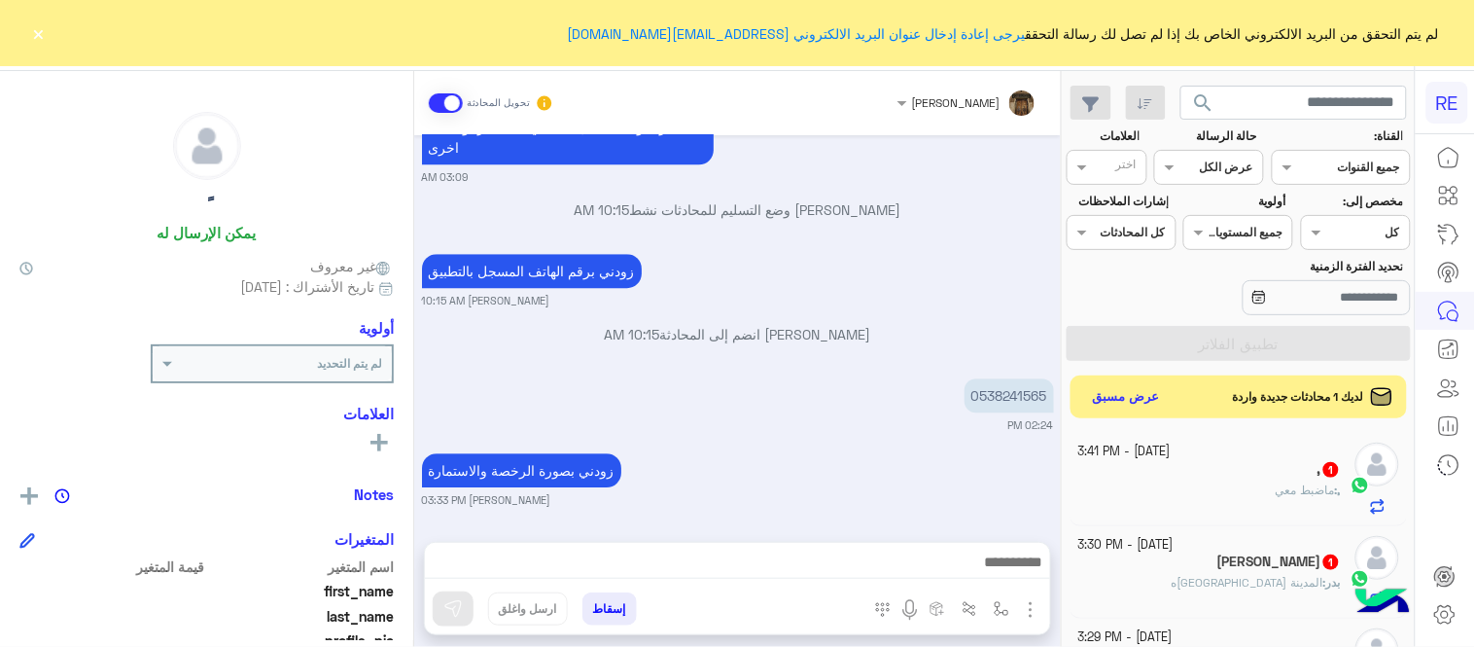
click at [44, 32] on button "×" at bounding box center [38, 32] width 19 height 19
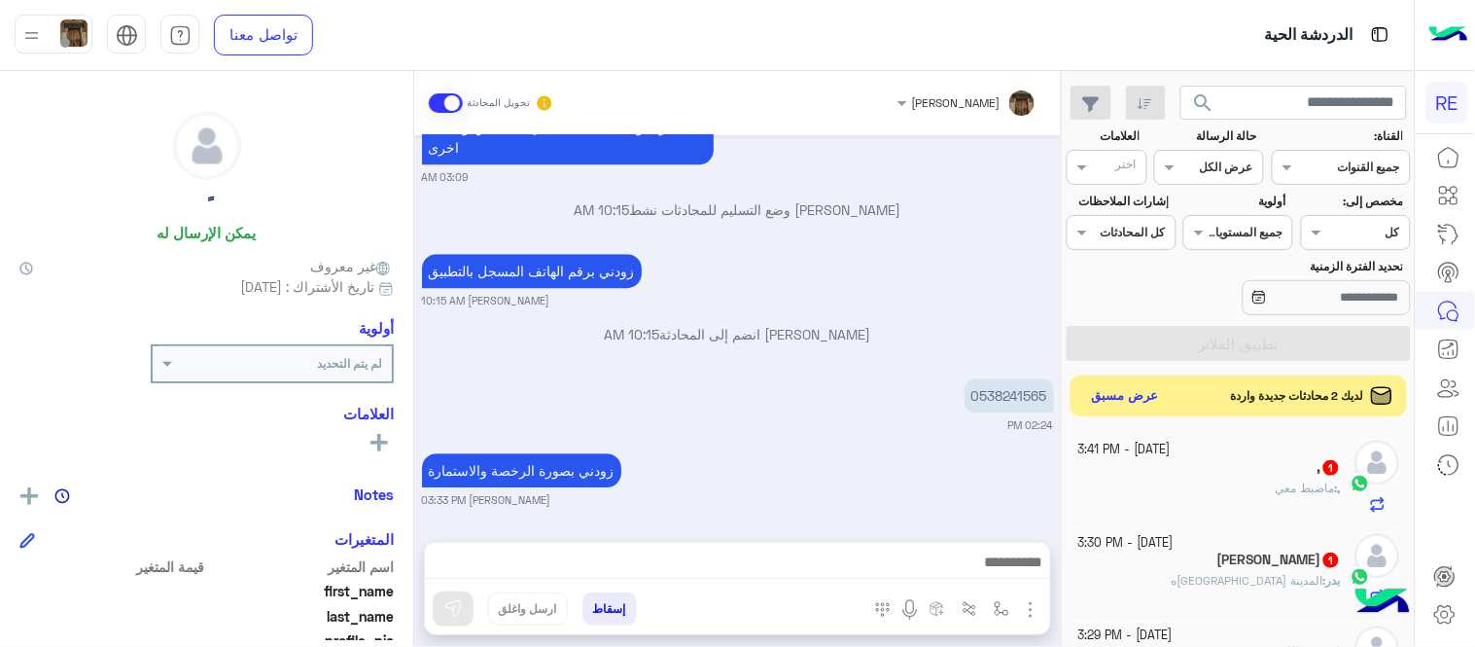
click at [1135, 402] on button "عرض مسبق" at bounding box center [1126, 396] width 82 height 26
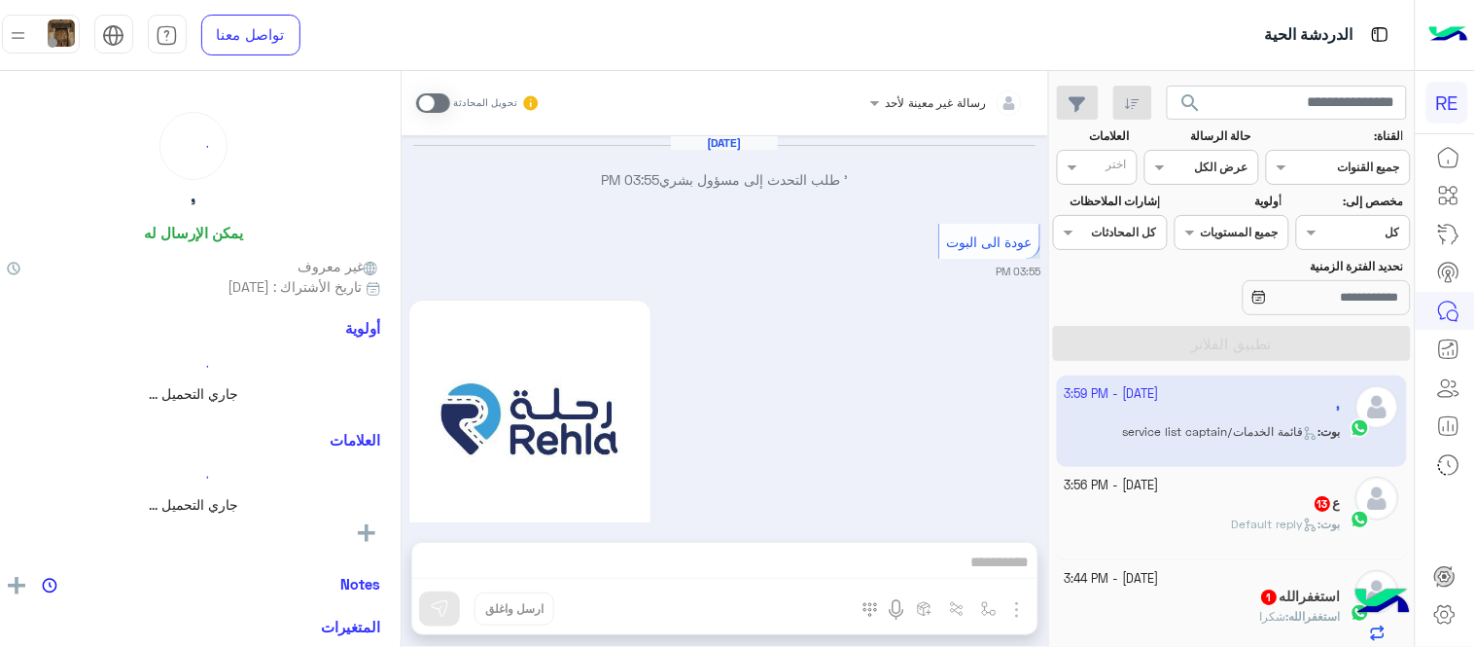
scroll to position [1752, 0]
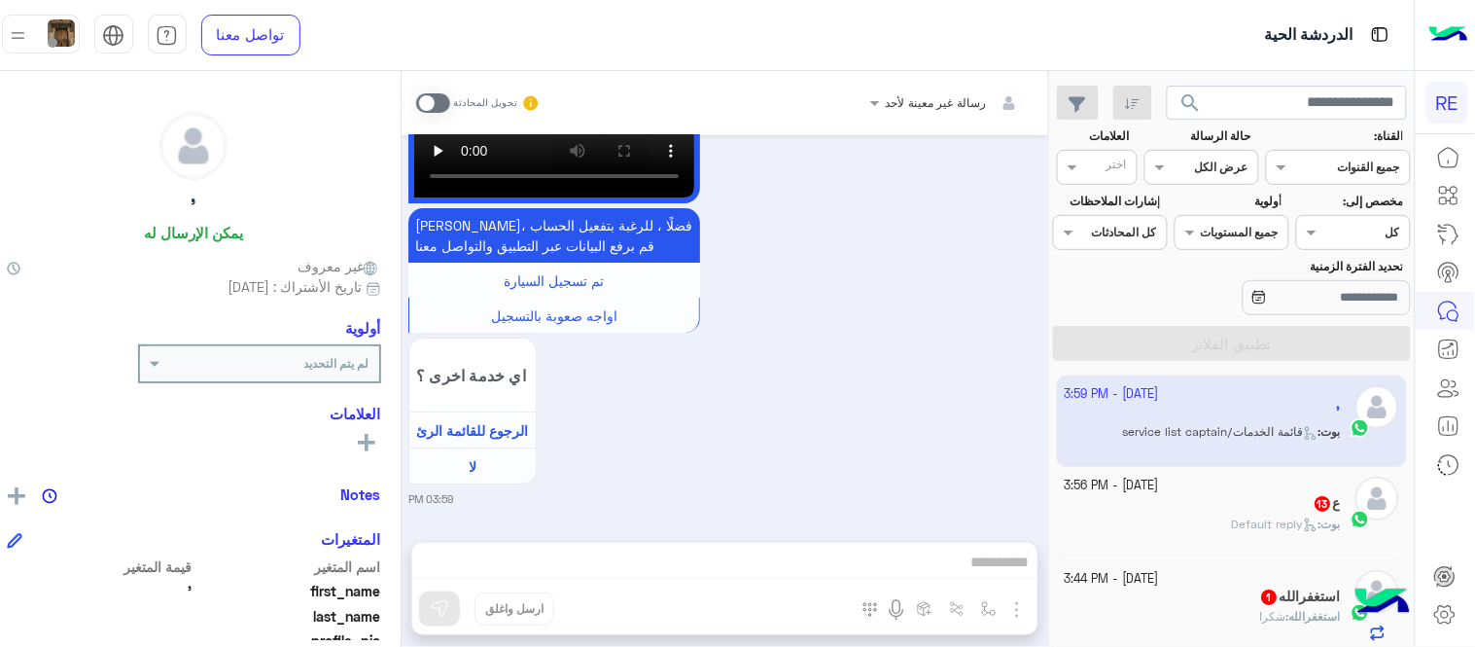
click at [1161, 589] on div "استغفرالله 1" at bounding box center [1203, 598] width 276 height 20
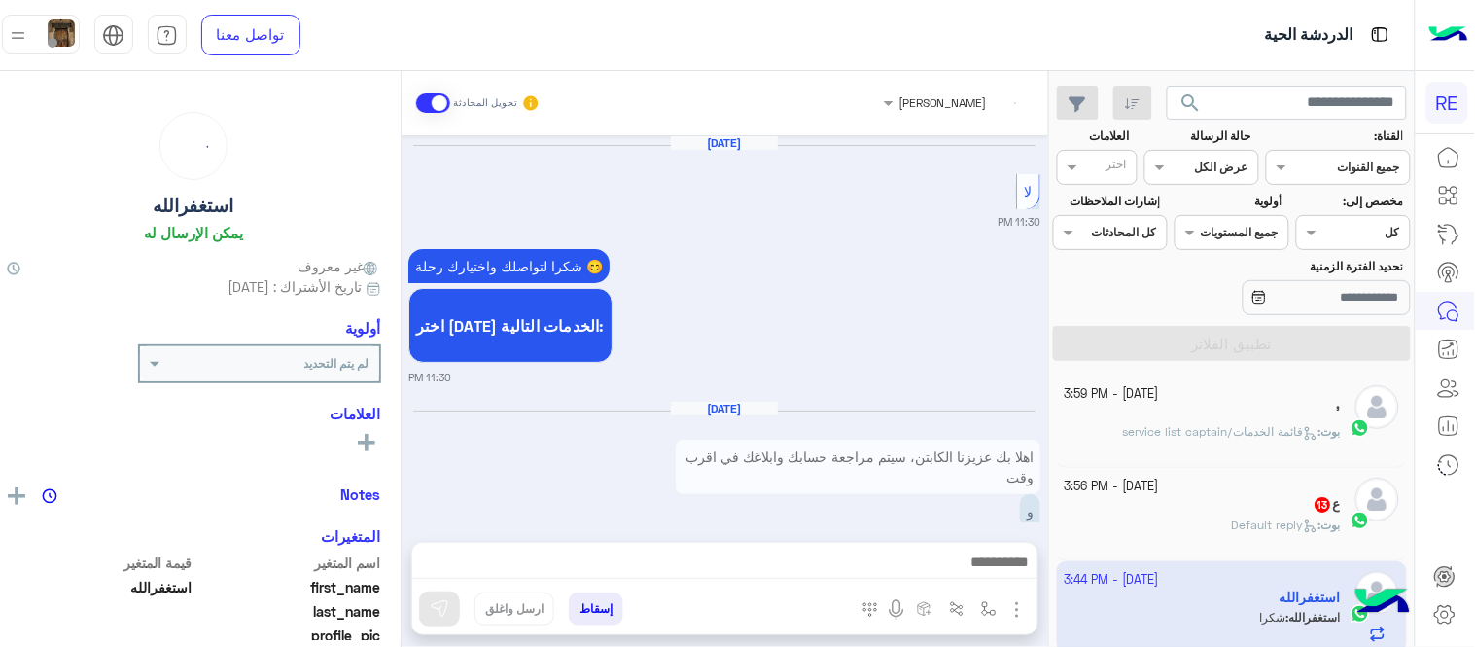
scroll to position [513, 0]
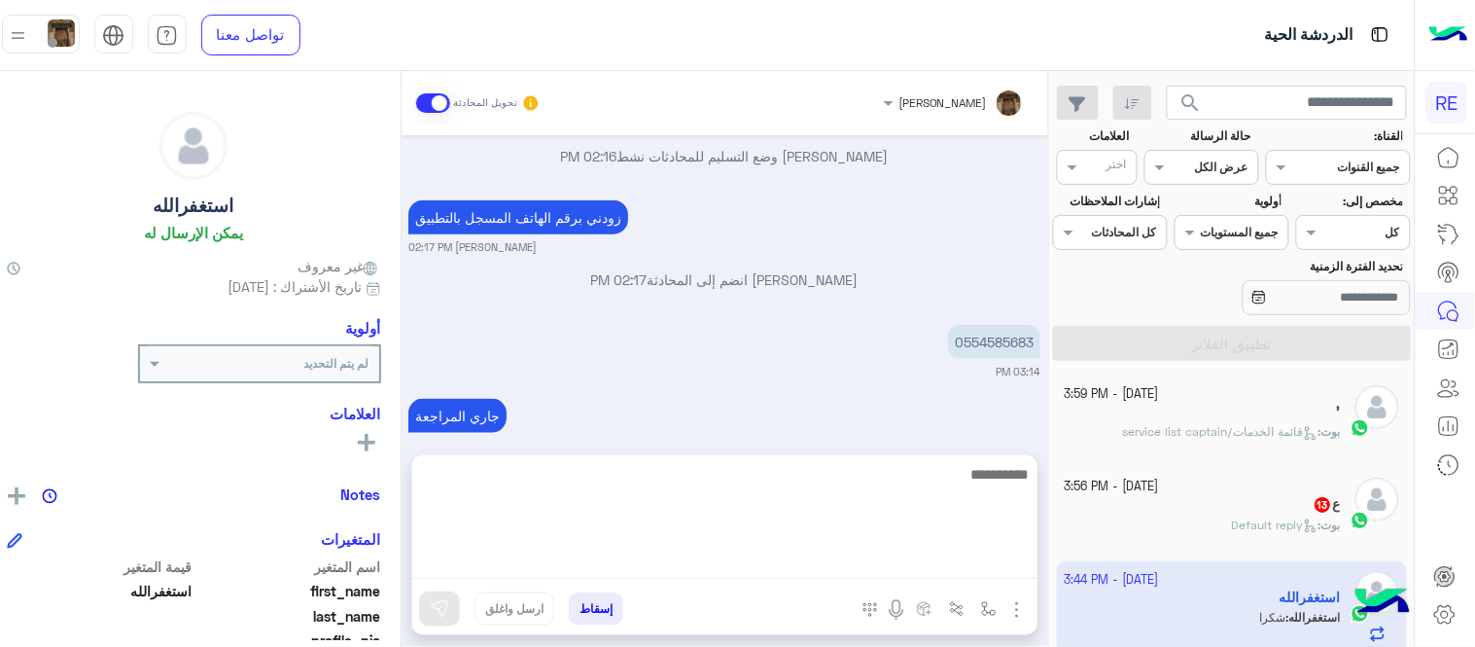
click at [930, 571] on textarea at bounding box center [724, 520] width 625 height 117
type textarea "********"
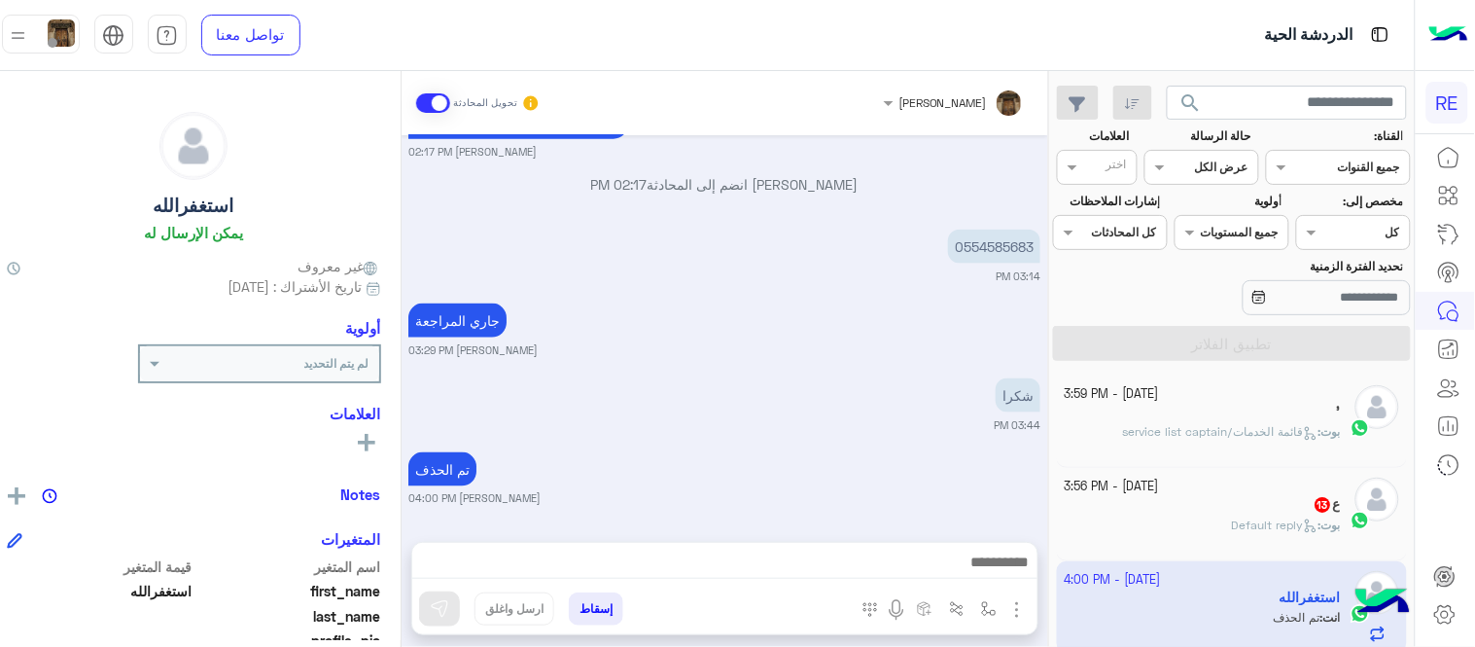
scroll to position [587, 0]
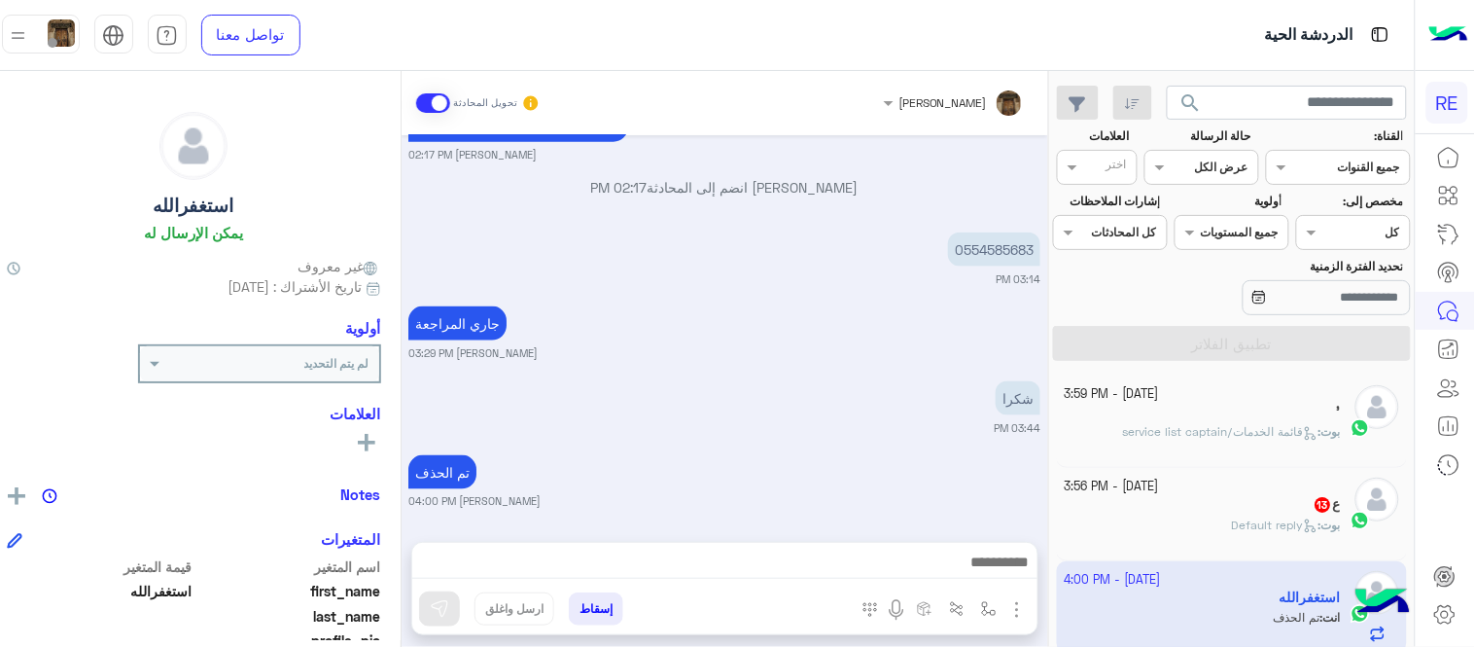
click at [919, 414] on div "[DATE] لا 11:30 PM شكرا لتواصلك واختيارك رحلة 😊 اختر [DATE] الخدمات التالية: 11…" at bounding box center [725, 328] width 647 height 387
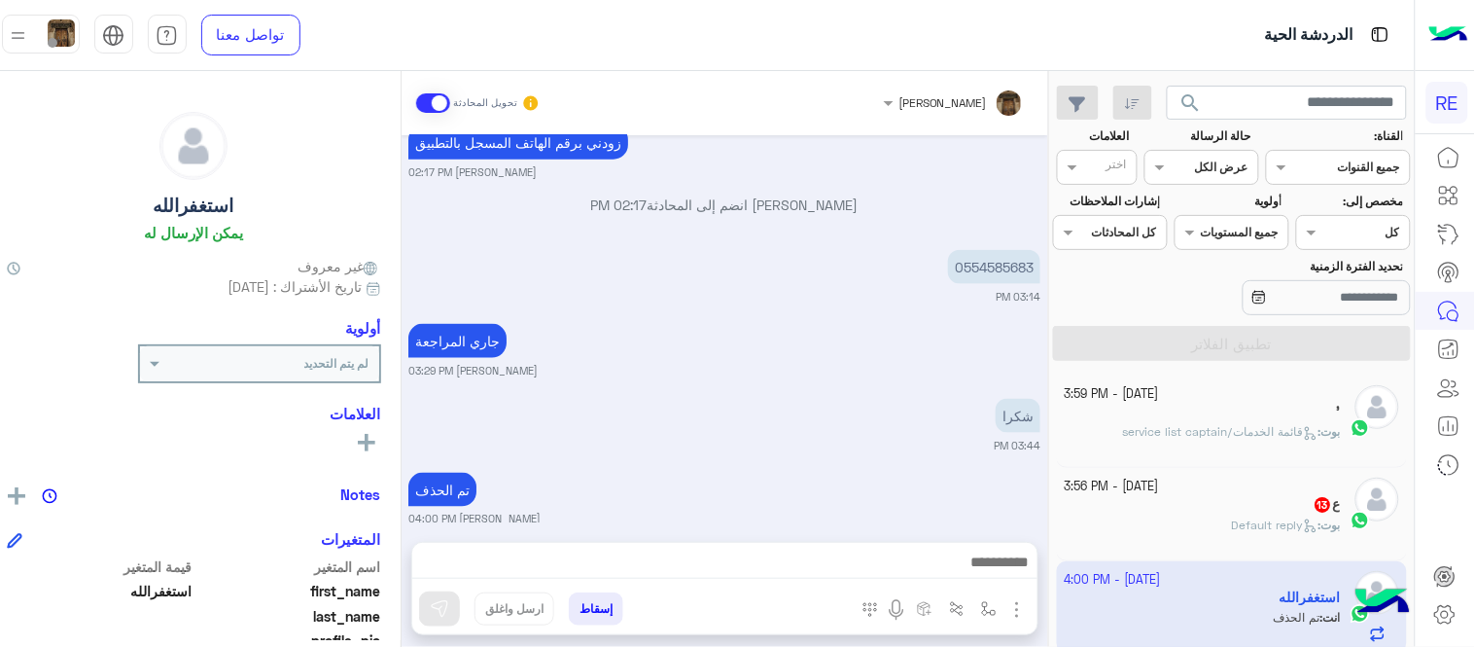
click at [1193, 405] on div "'" at bounding box center [1203, 414] width 276 height 20
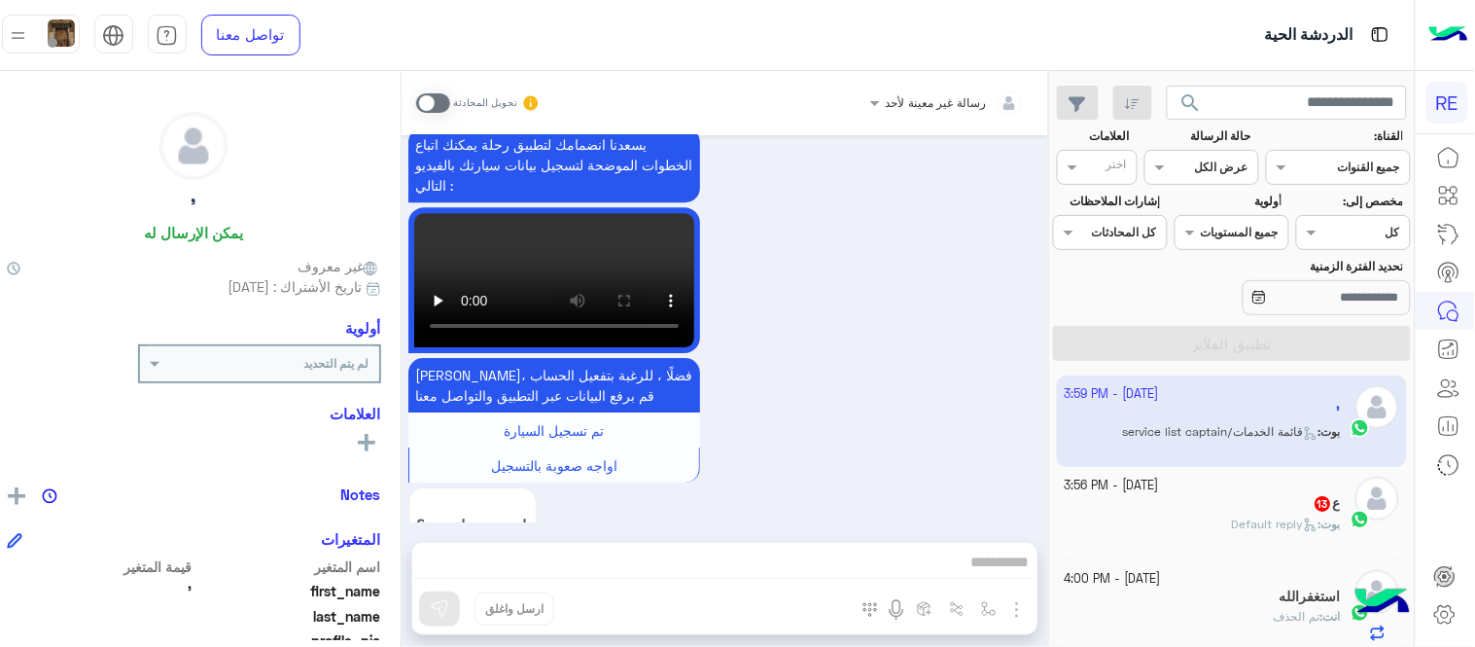
scroll to position [1752, 0]
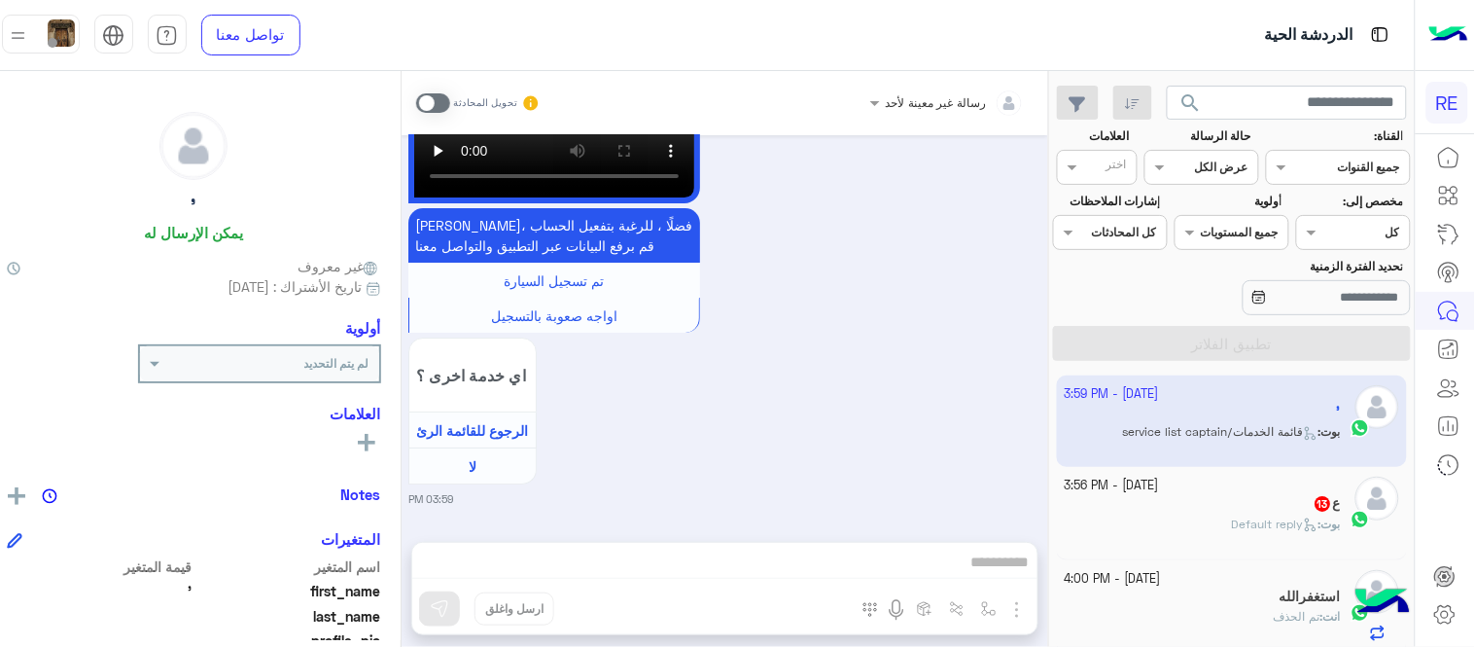
click at [441, 105] on span at bounding box center [433, 102] width 34 height 19
click at [749, 570] on div "رسالة غير معينة لأحد تحويل المحادثة [DATE] ' طلب التحدث إلى مسؤول بشري 03:55 PM…" at bounding box center [725, 363] width 647 height 584
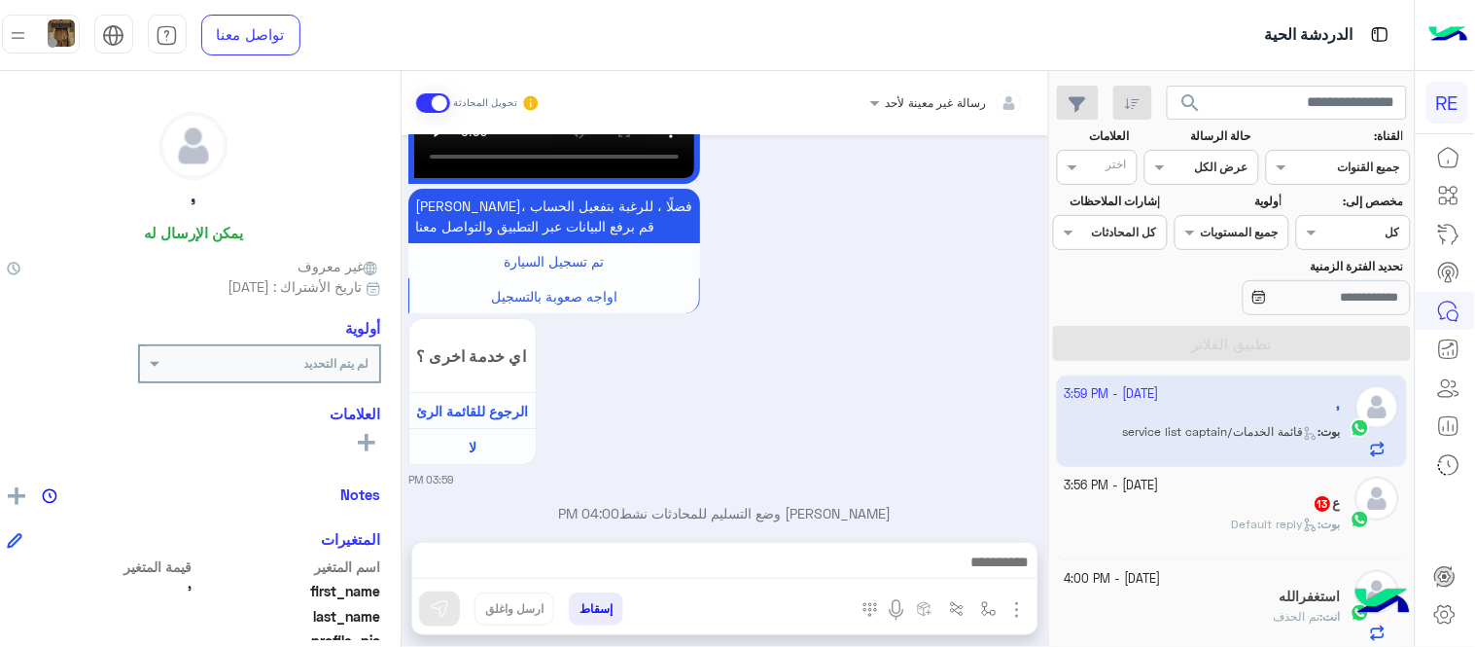
scroll to position [1801, 0]
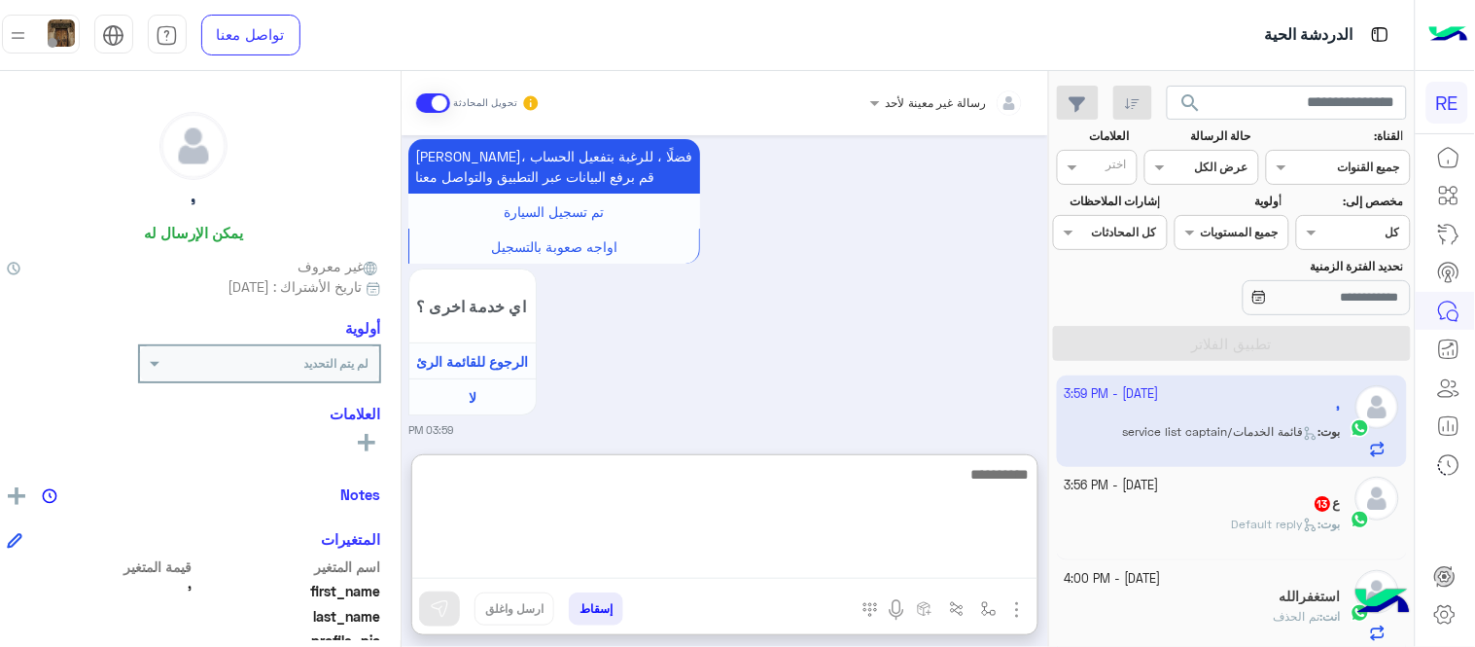
click at [707, 571] on textarea at bounding box center [724, 520] width 625 height 117
type textarea "**********"
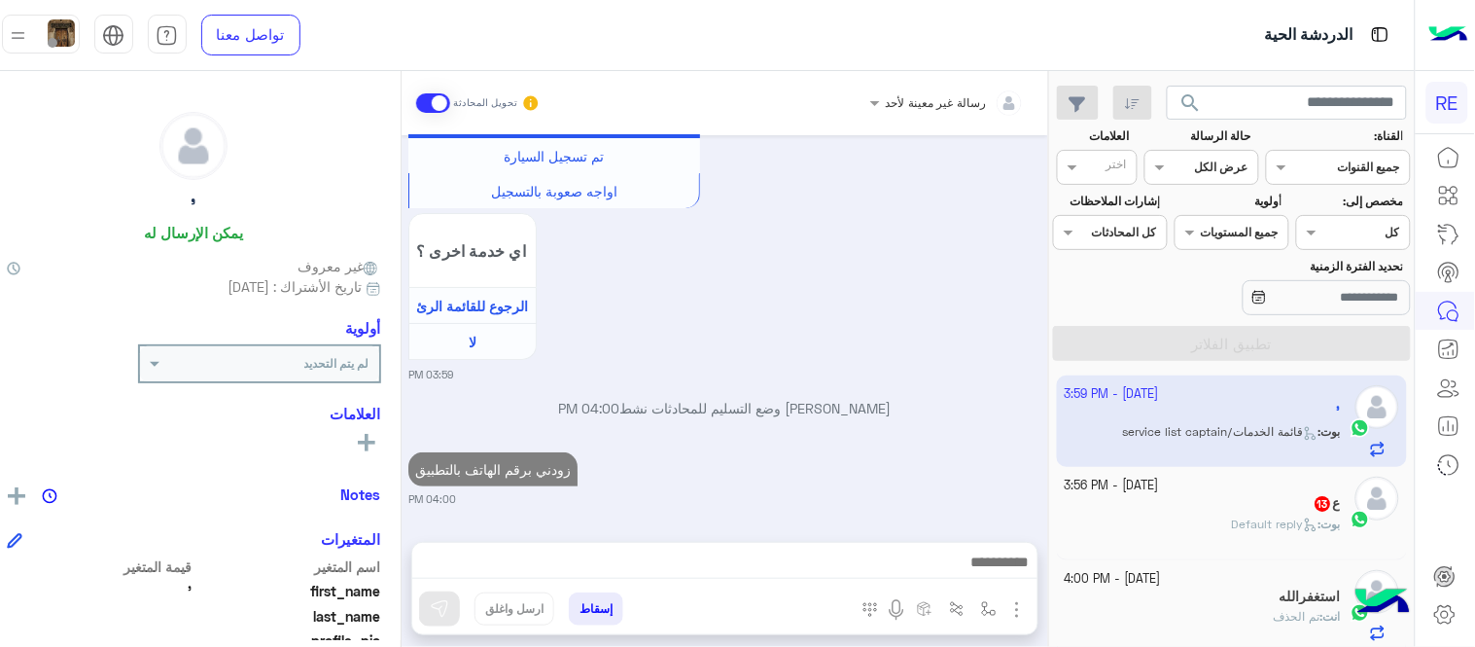
click at [873, 389] on div "[DATE] ' طلب التحدث إلى مسؤول بشري 03:55 PM عودة الى البوت 03:55 PM اهلًا بك في…" at bounding box center [725, 328] width 647 height 387
click at [1206, 507] on div "ع 13" at bounding box center [1203, 505] width 276 height 20
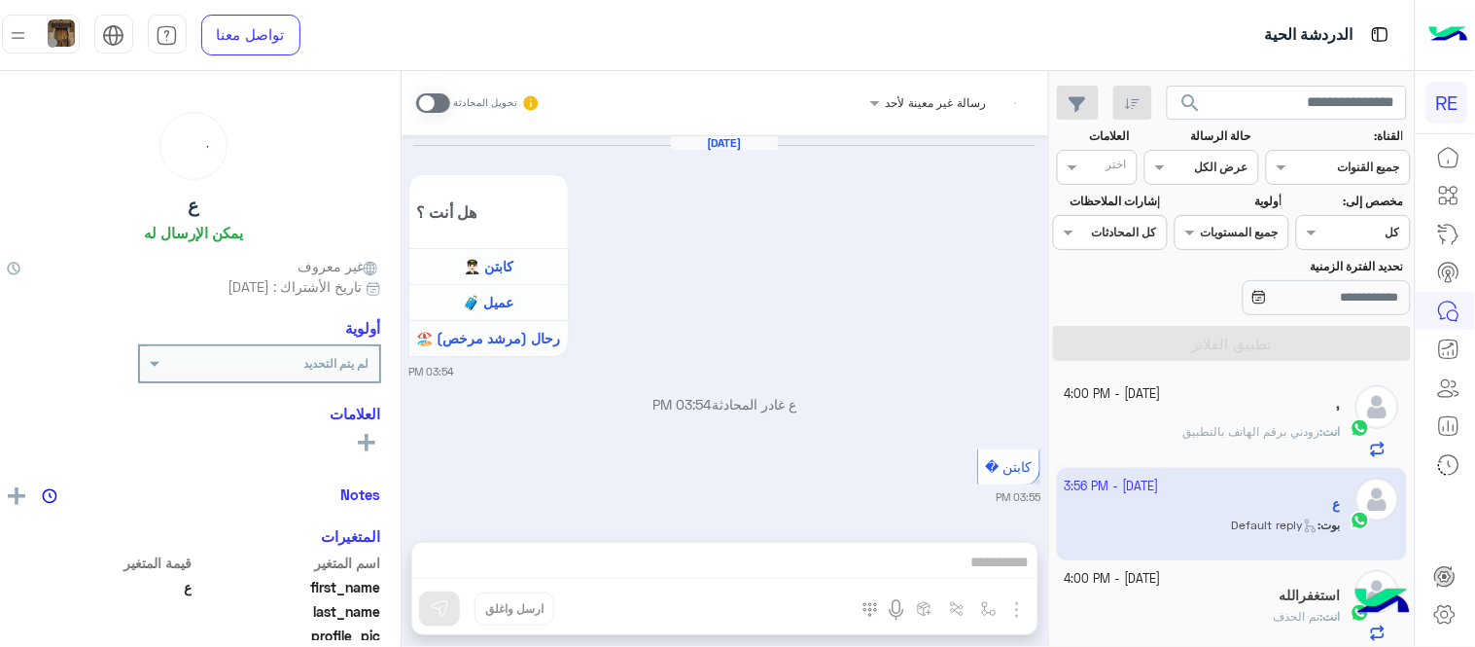
scroll to position [814, 0]
